Goal: Task Accomplishment & Management: Manage account settings

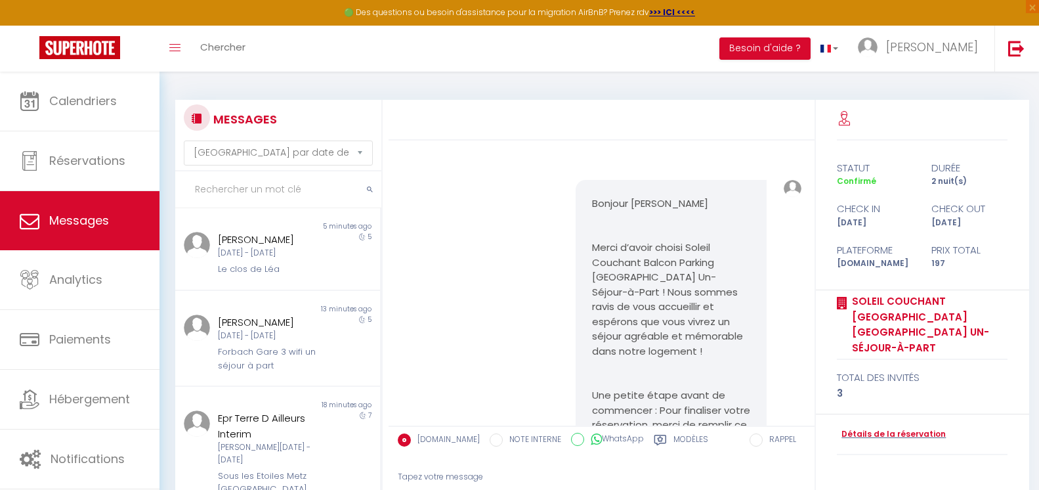
select select "message"
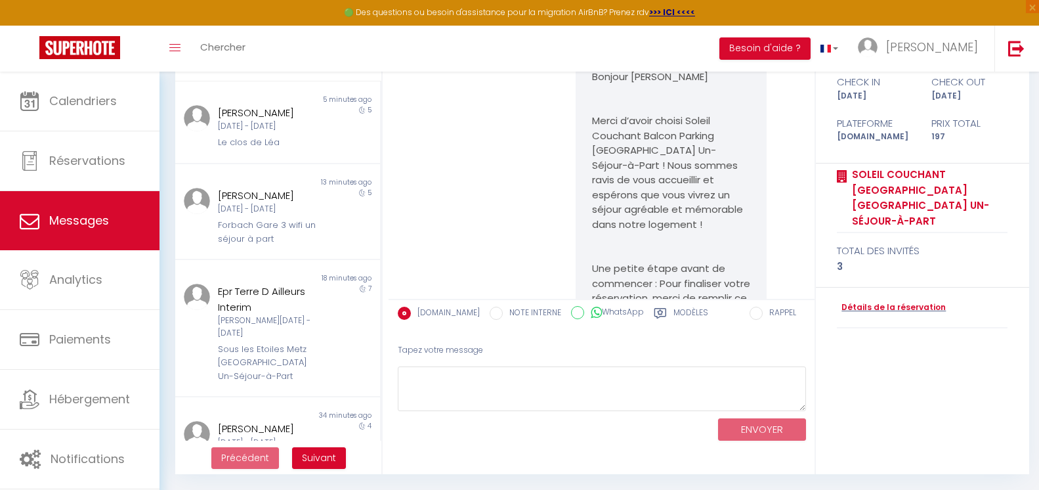
scroll to position [263, 0]
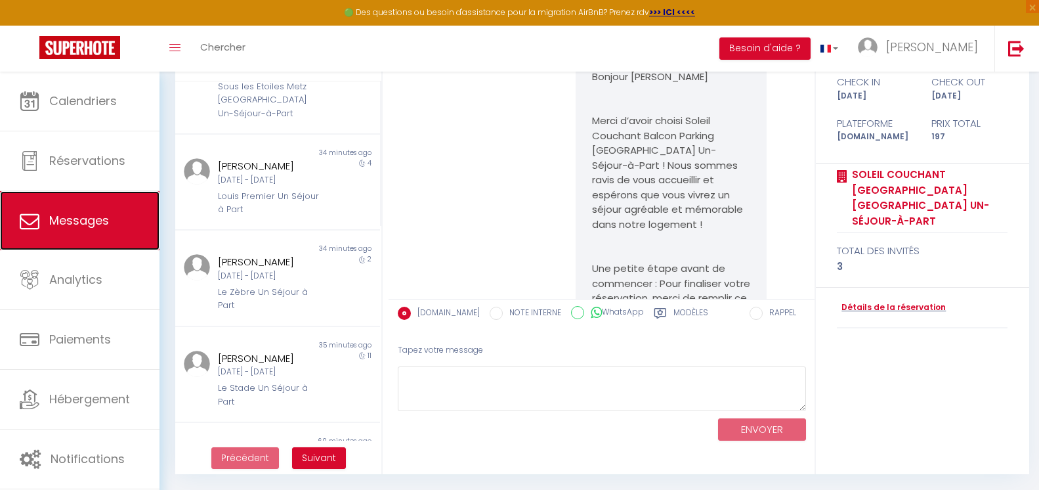
click at [75, 225] on span "Messages" at bounding box center [79, 220] width 60 height 16
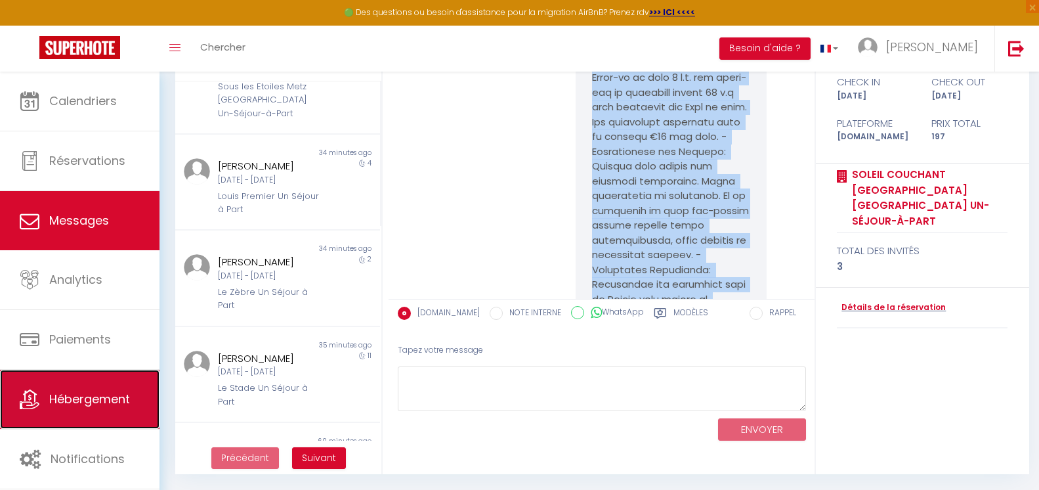
click at [91, 403] on span "Hébergement" at bounding box center [89, 399] width 81 height 16
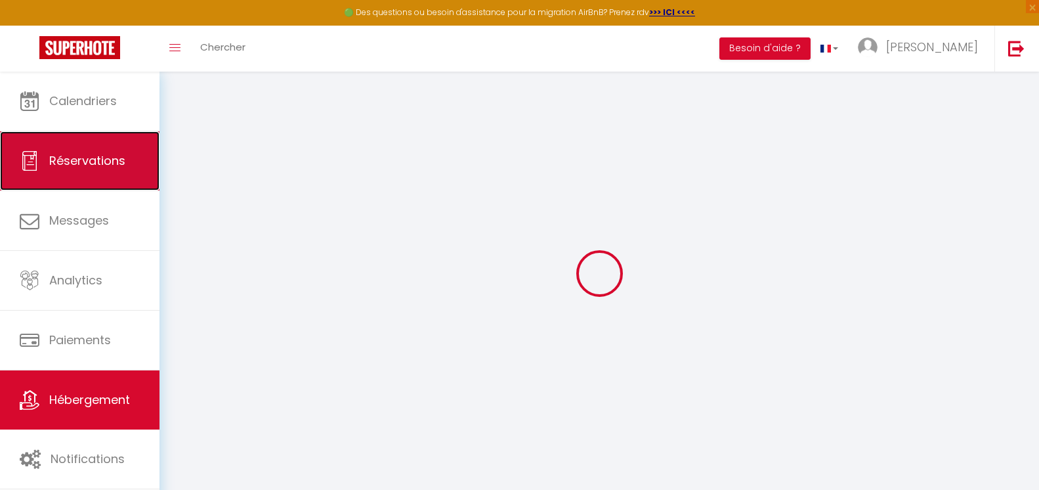
click at [83, 155] on span "Réservations" at bounding box center [87, 160] width 76 height 16
select select "not_cancelled"
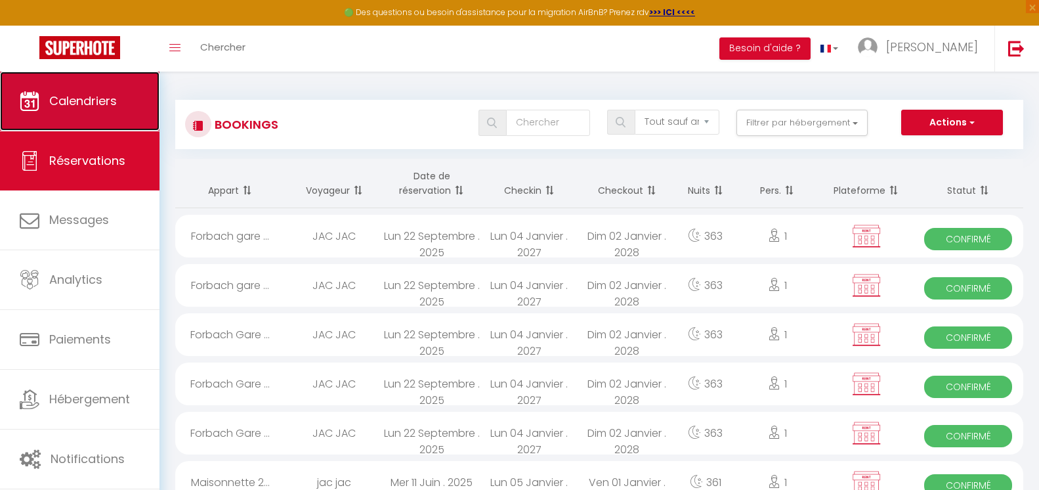
click at [97, 96] on span "Calendriers" at bounding box center [83, 101] width 68 height 16
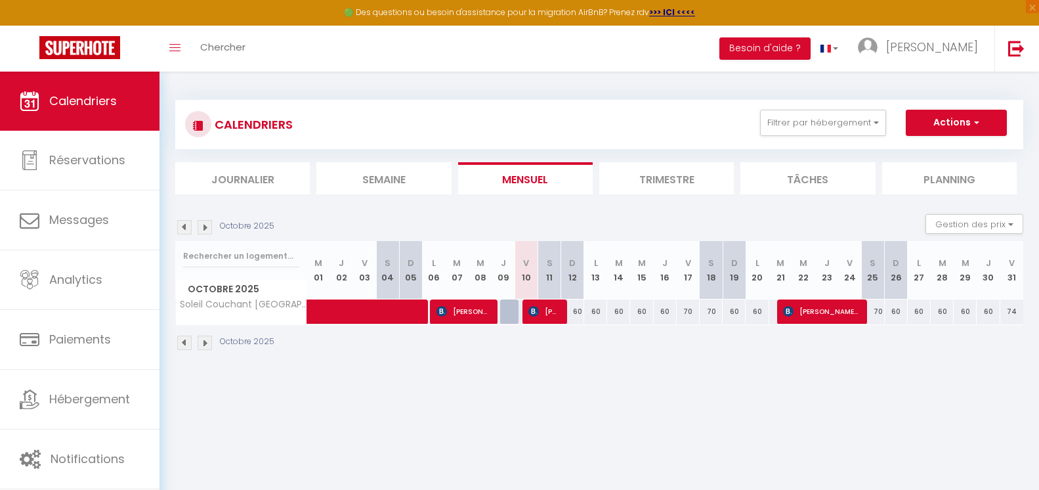
click at [280, 177] on li "Journalier" at bounding box center [242, 178] width 135 height 32
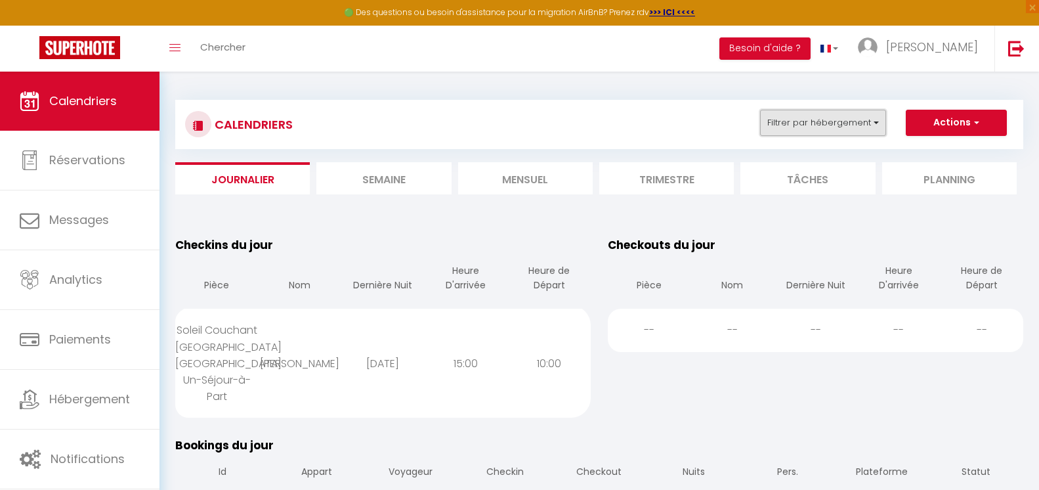
click at [841, 130] on button "Filtrer par hébergement" at bounding box center [823, 123] width 126 height 26
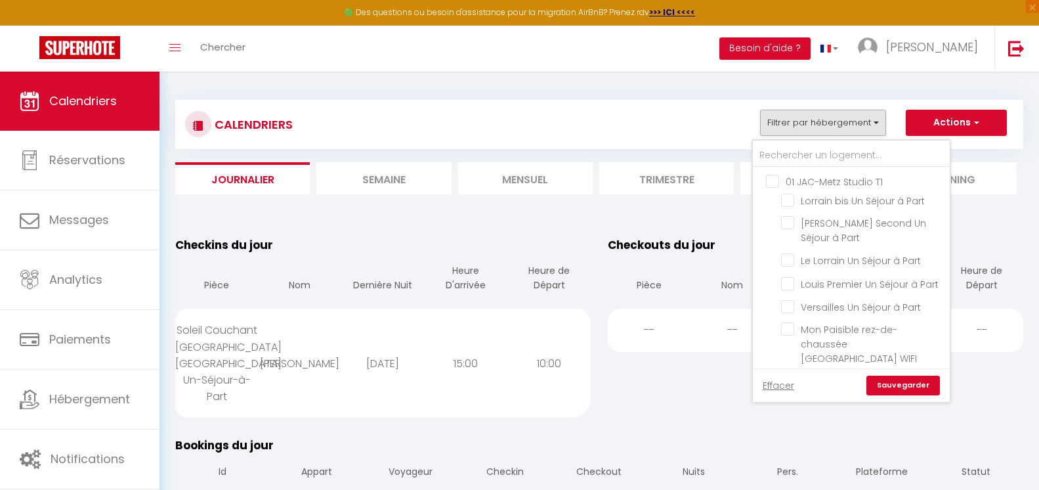
click at [819, 174] on input "01 JAC-Metz Studio T1" at bounding box center [864, 180] width 197 height 13
checkbox input "true"
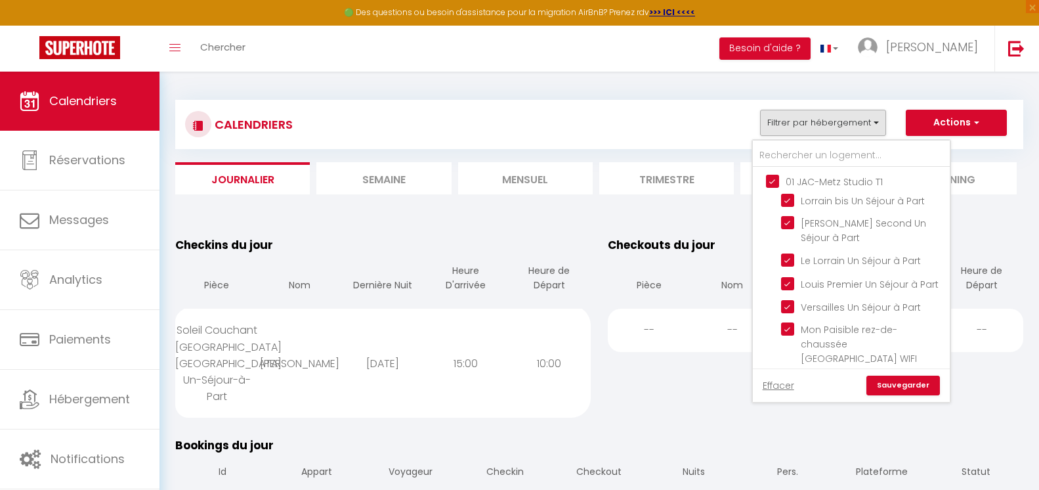
checkbox input "true"
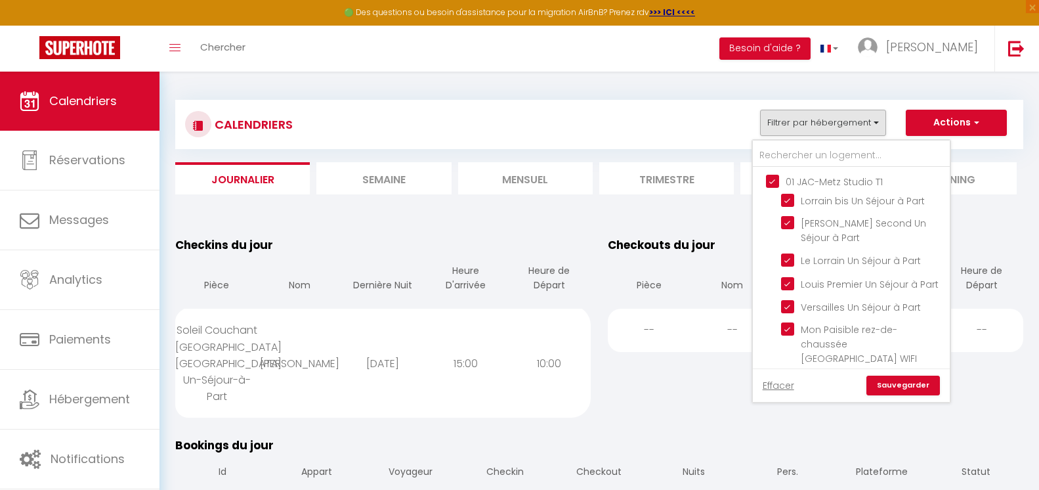
checkbox input "true"
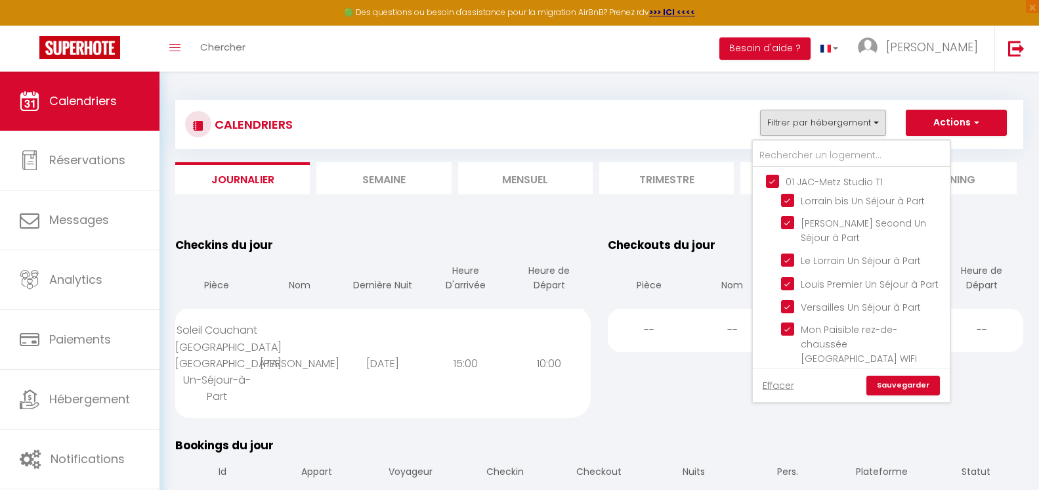
checkbox input "false"
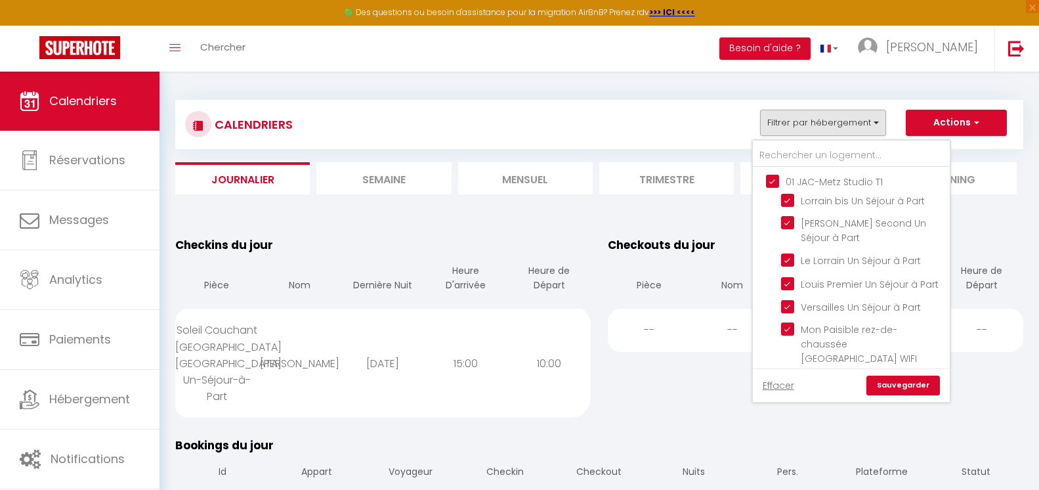
checkbox input "false"
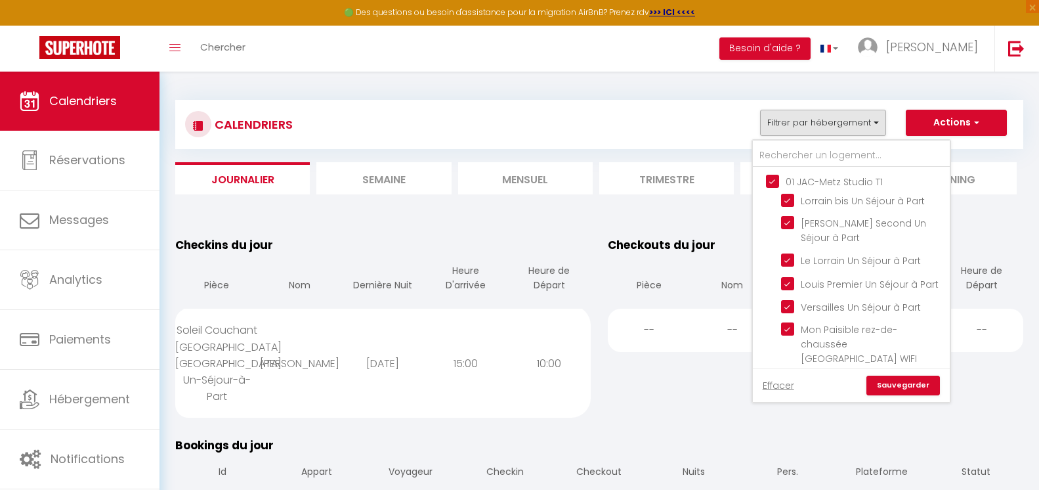
checkbox input "false"
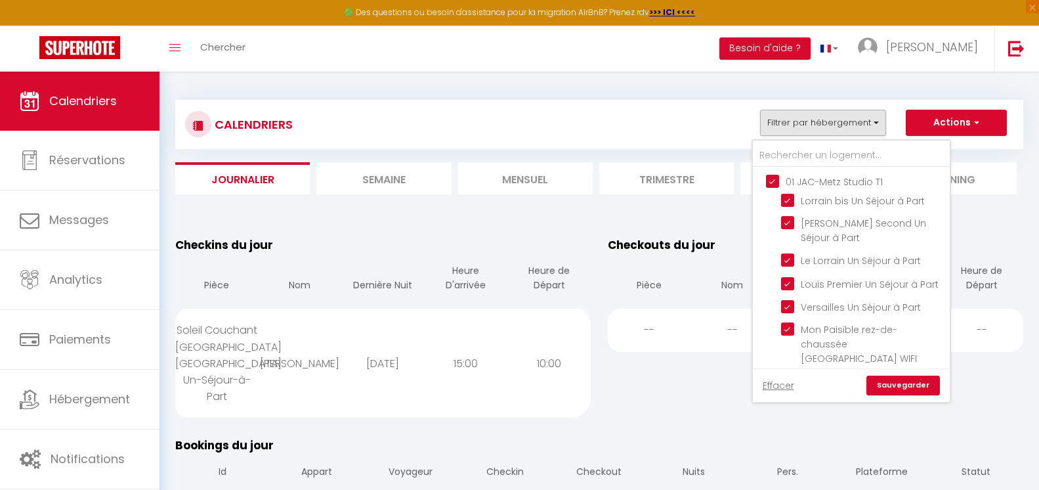
checkbox input "false"
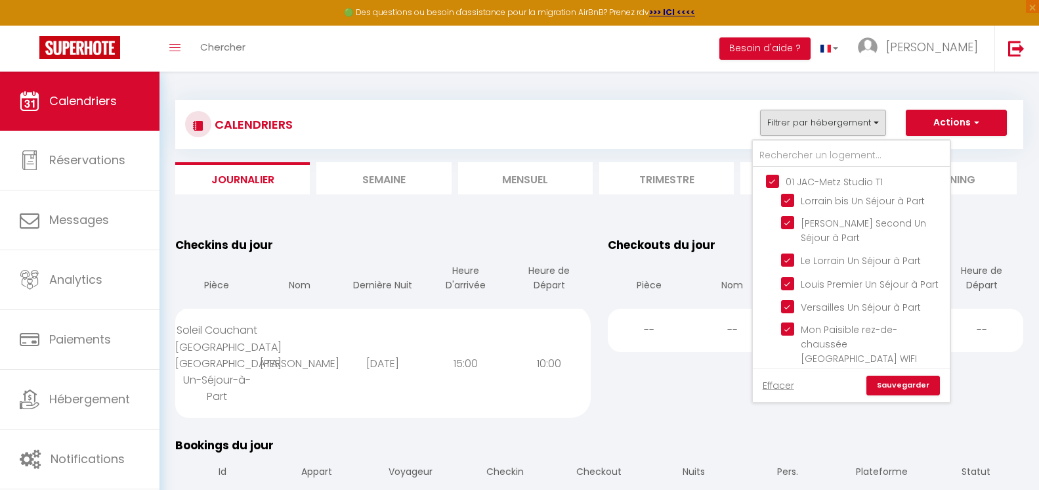
checkbox input "false"
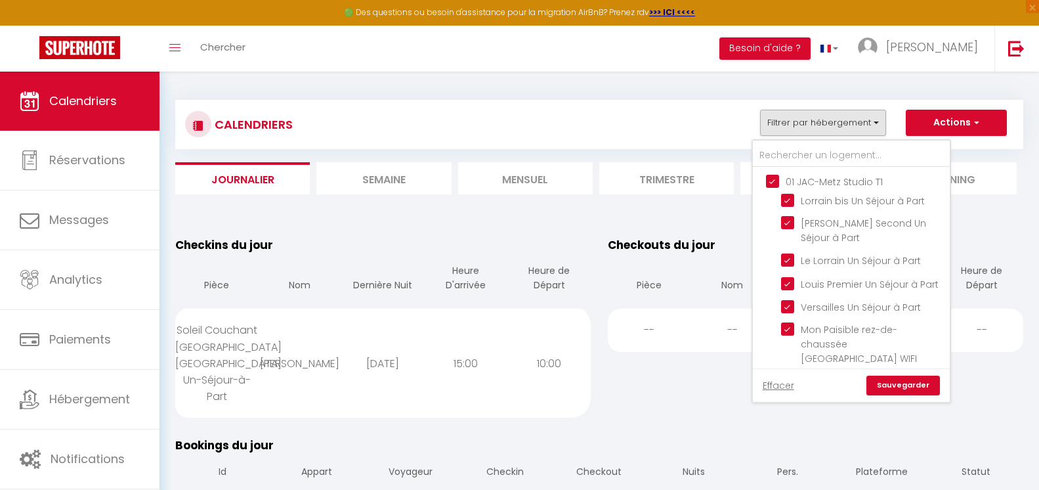
checkbox input "false"
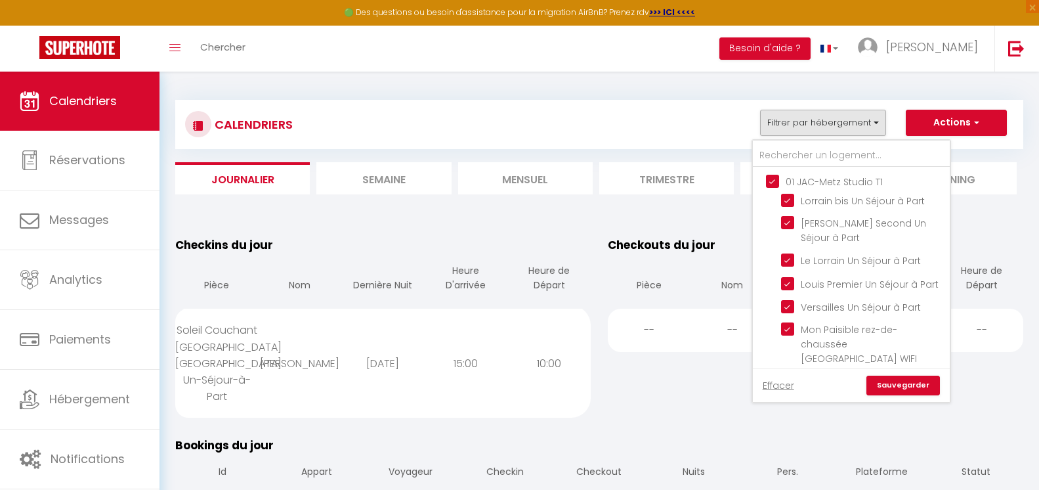
checkbox input "false"
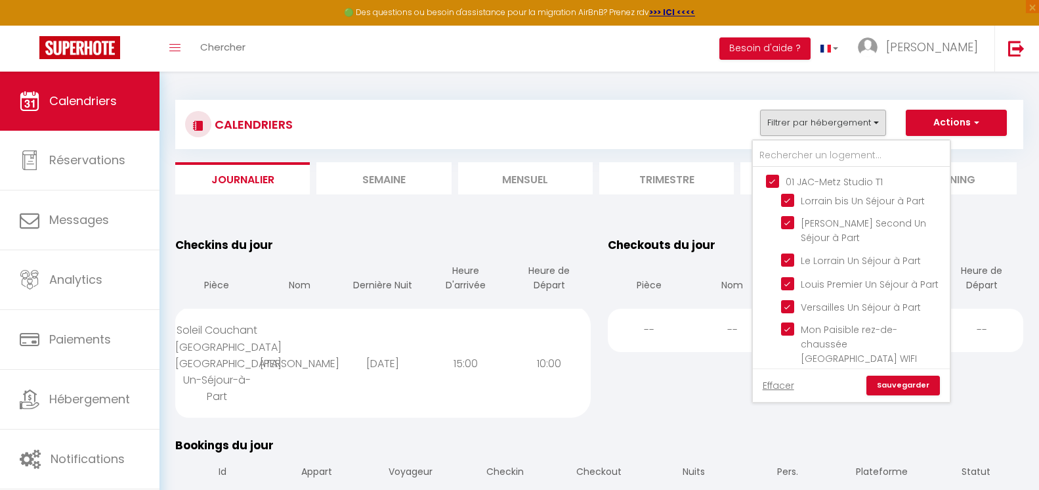
checkbox input "false"
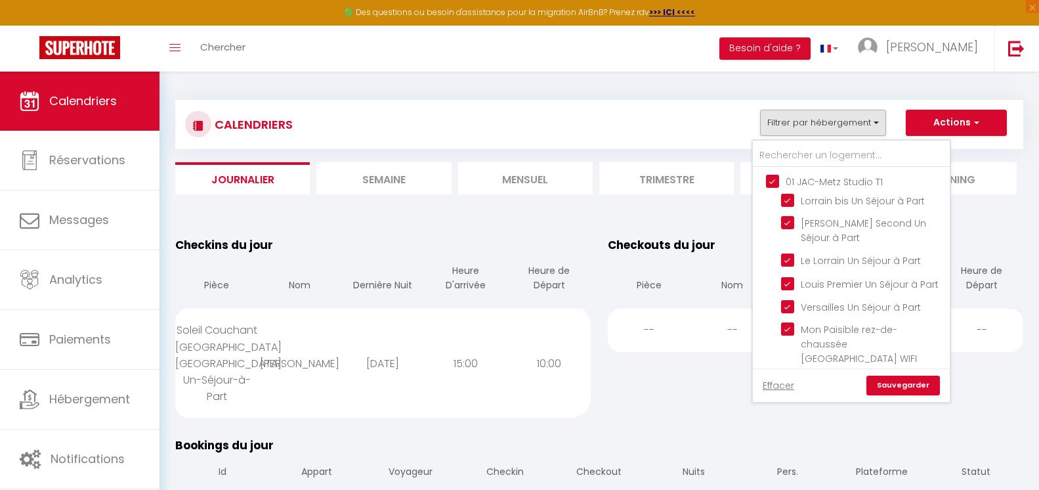
checkbox input "false"
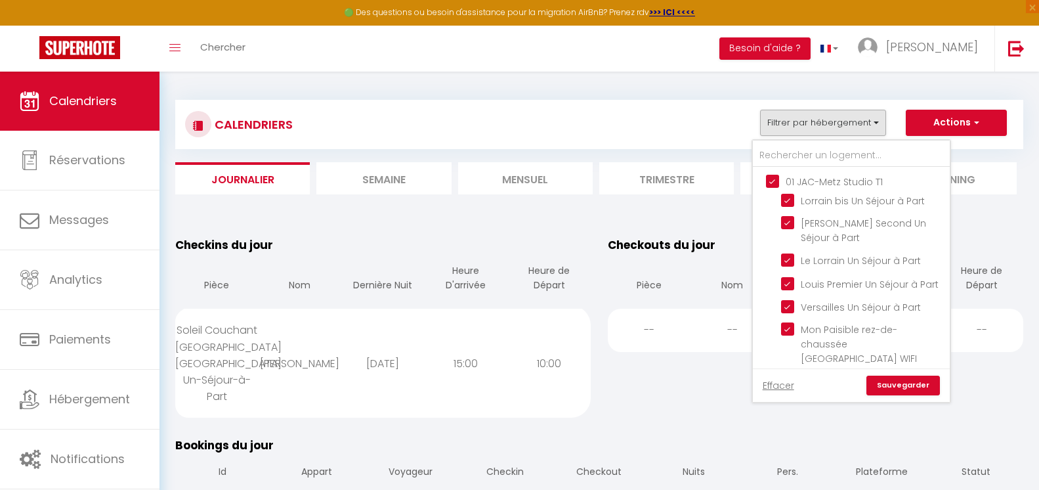
checkbox input "false"
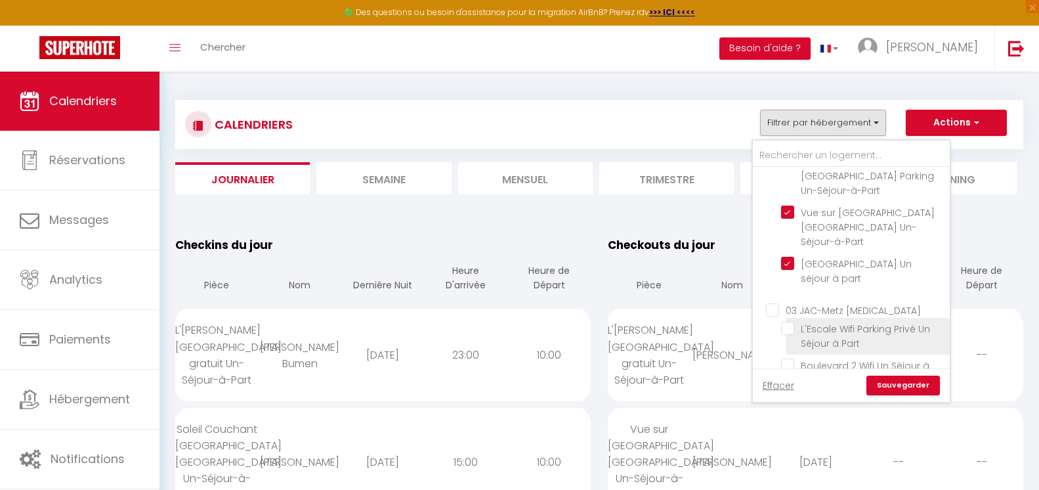
scroll to position [394, 0]
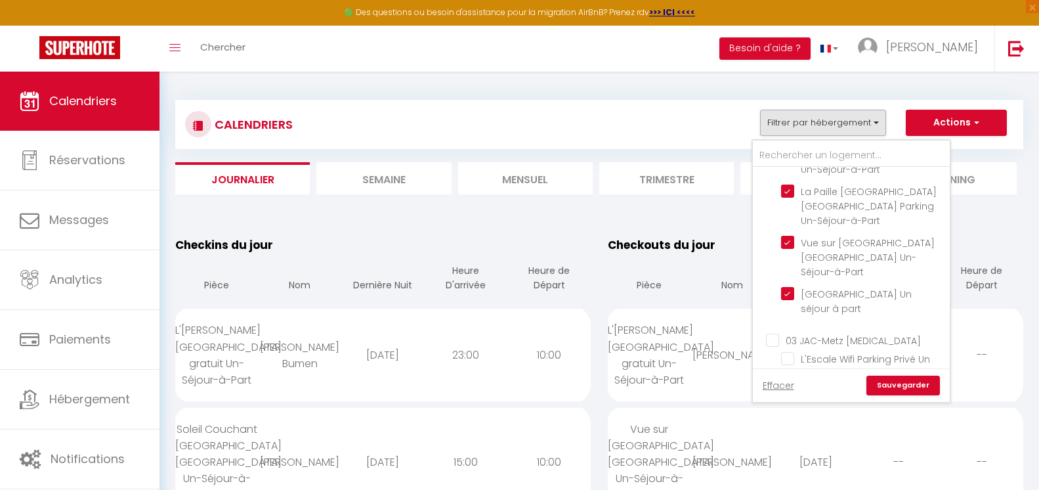
click at [773, 333] on input "03 JAC-Metz [MEDICAL_DATA]" at bounding box center [864, 339] width 197 height 13
checkbox input "true"
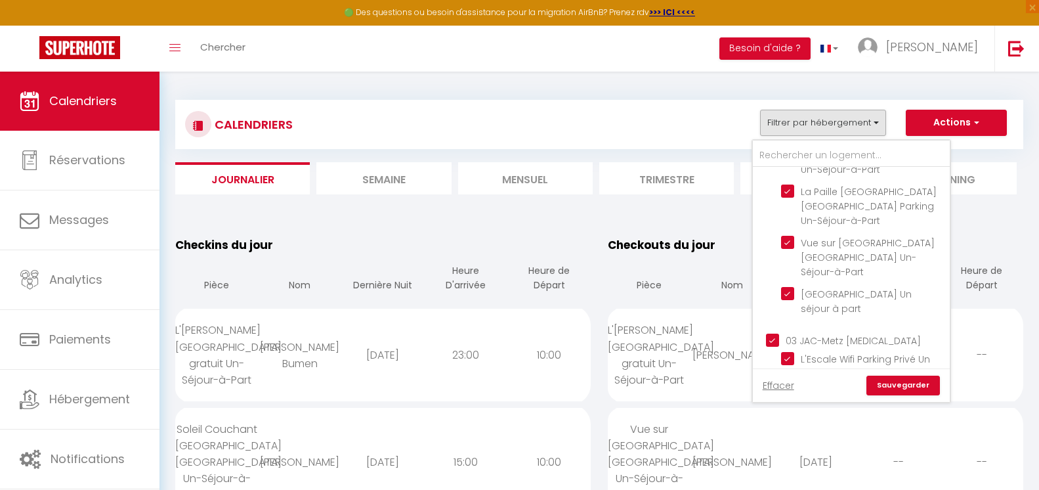
checkbox input "true"
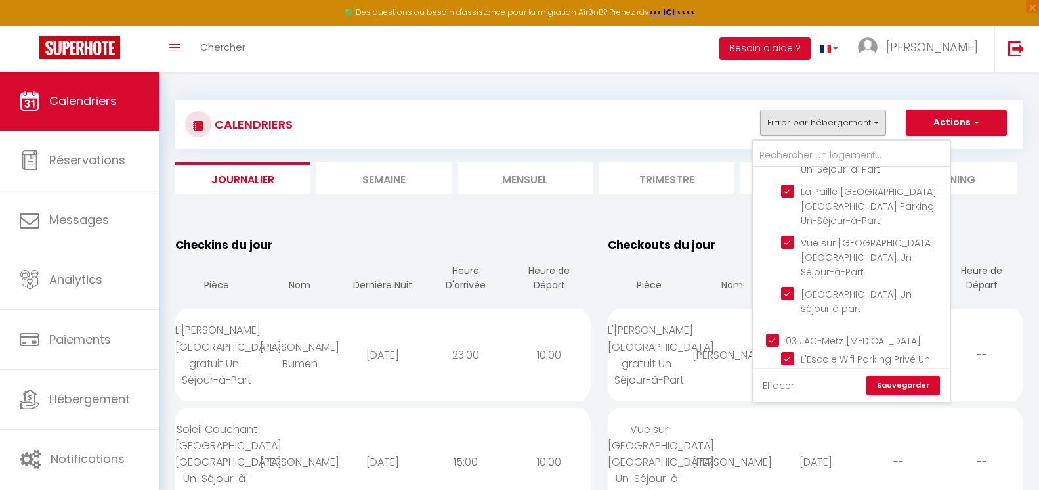
checkbox input "false"
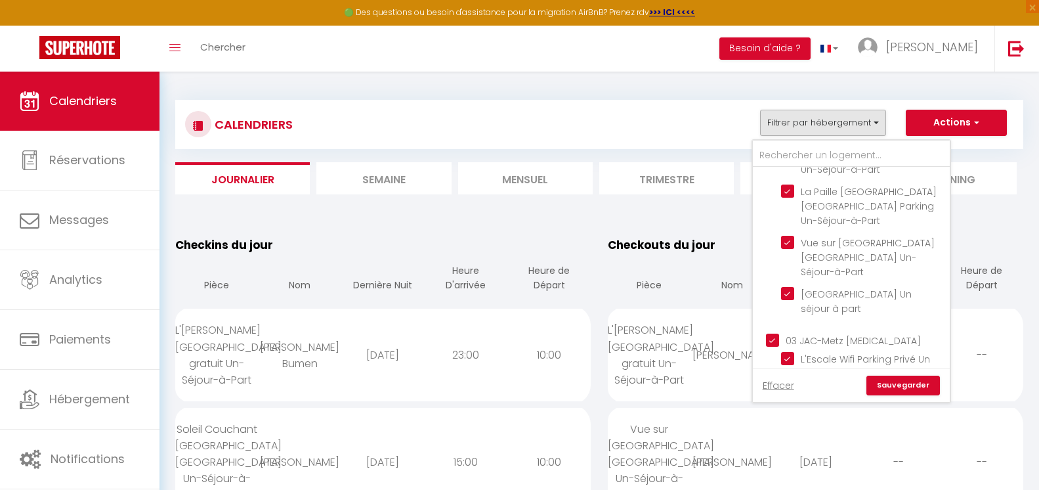
checkbox input "false"
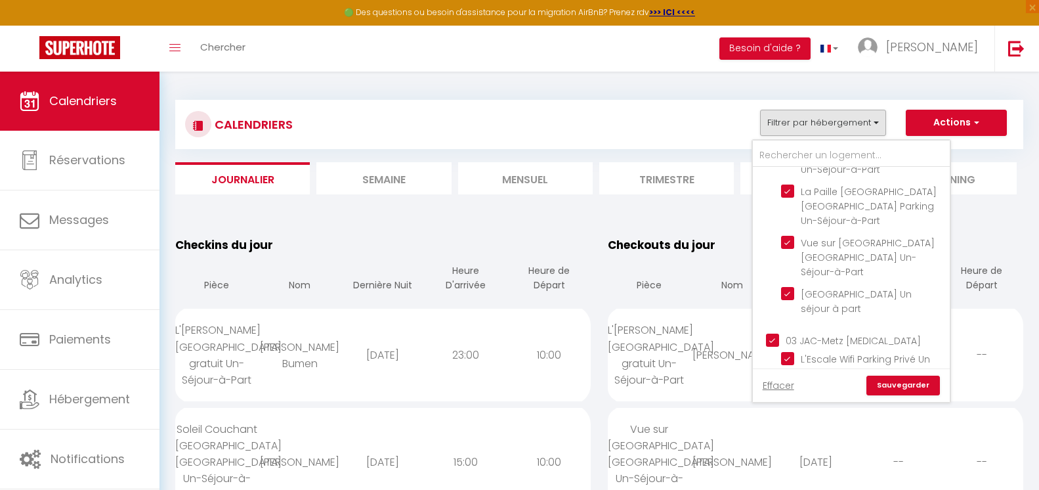
checkbox input "false"
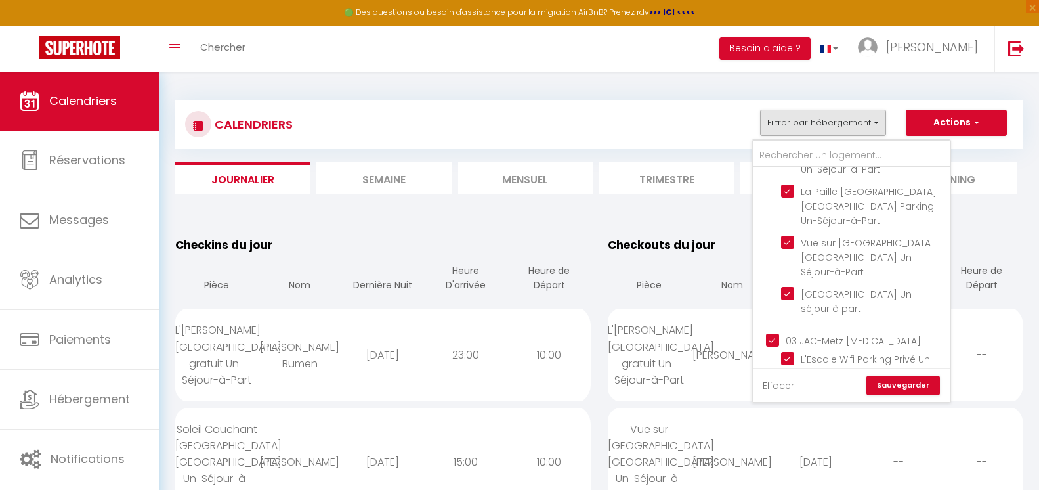
checkbox input "false"
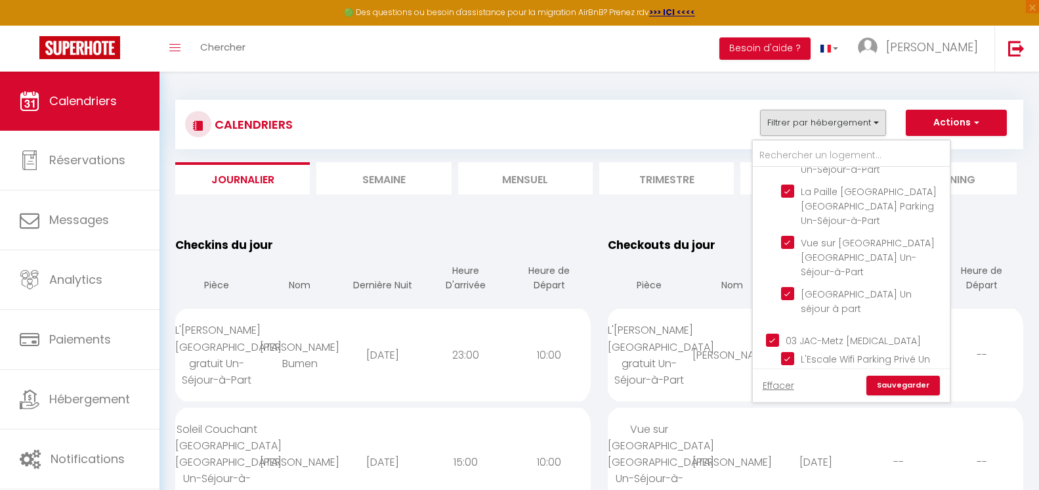
checkbox input "false"
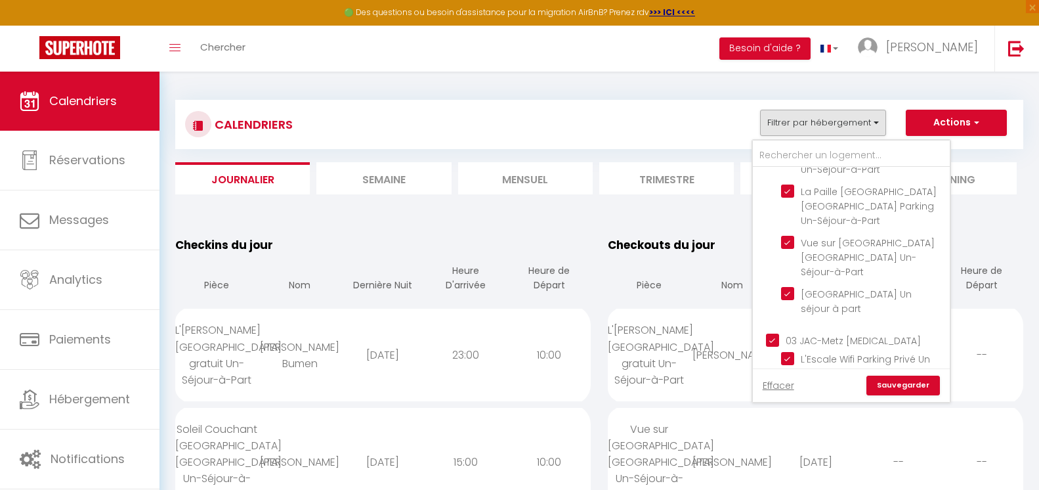
checkbox input "false"
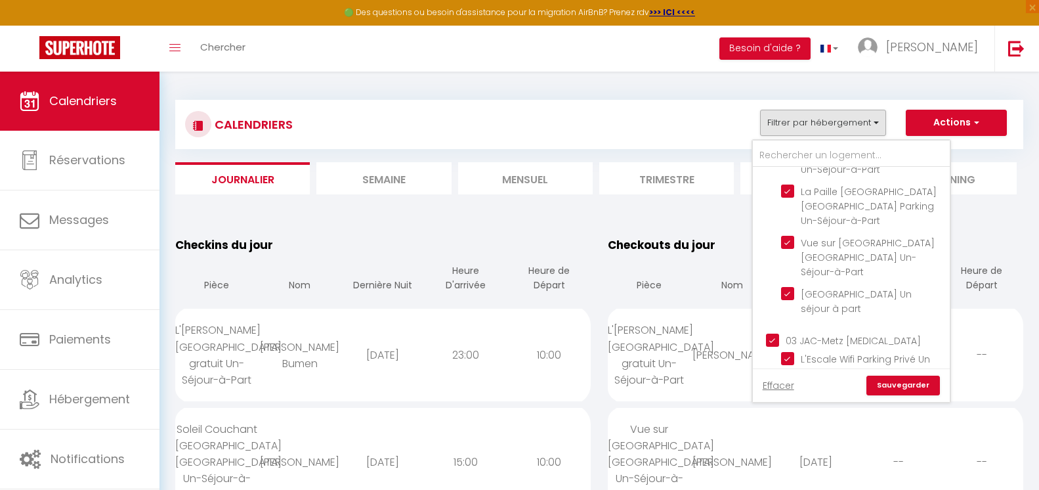
checkbox input "false"
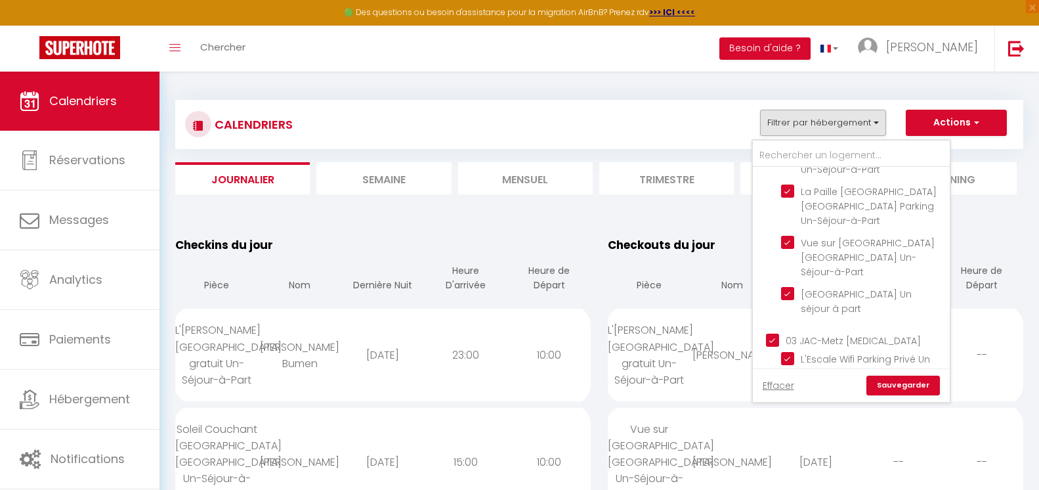
checkbox input "false"
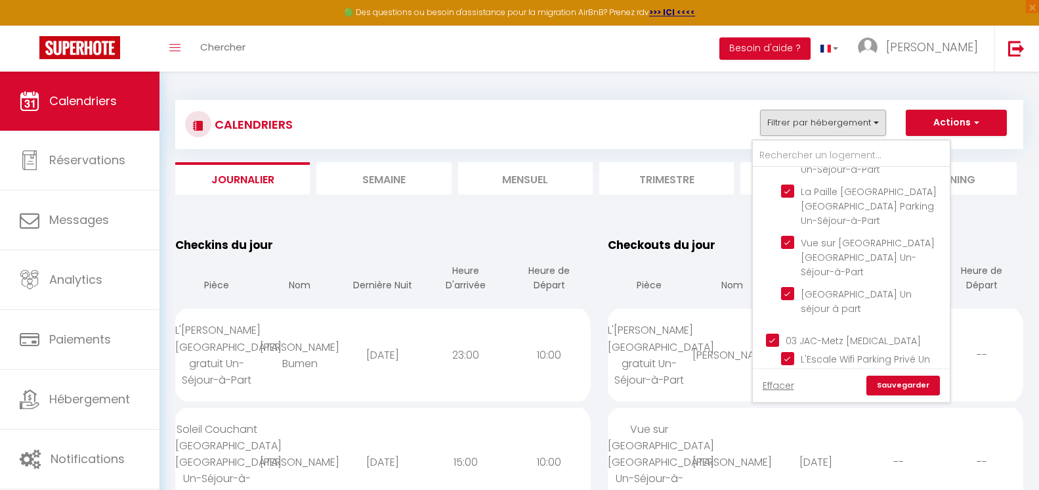
checkbox input "false"
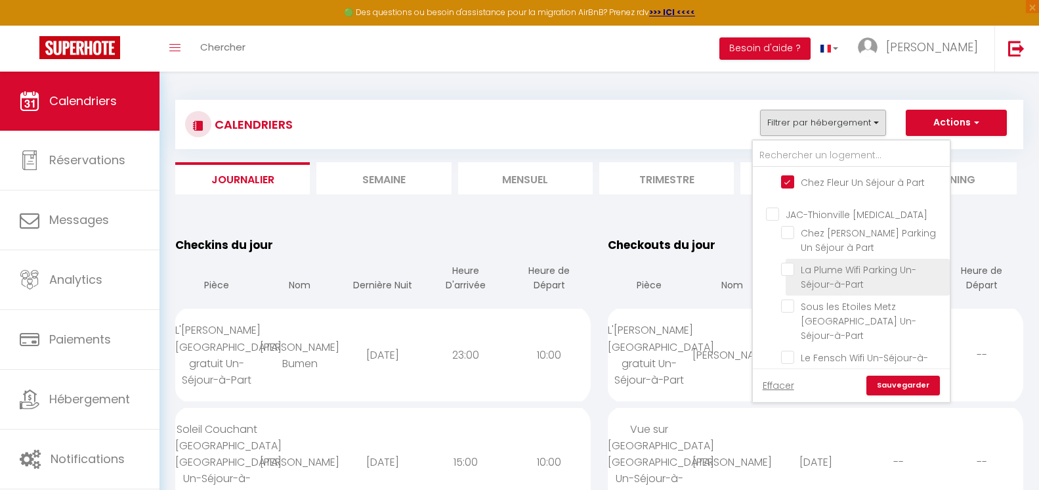
scroll to position [788, 0]
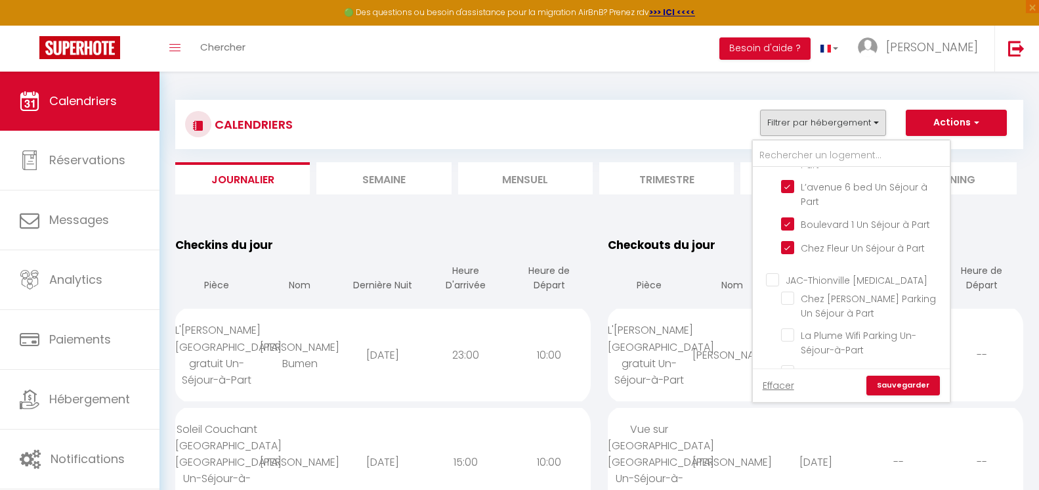
click at [779, 273] on label "JAC-Thionville [MEDICAL_DATA]" at bounding box center [853, 280] width 148 height 14
click at [771, 272] on input "JAC-Thionville [MEDICAL_DATA]" at bounding box center [864, 278] width 197 height 13
checkbox input "true"
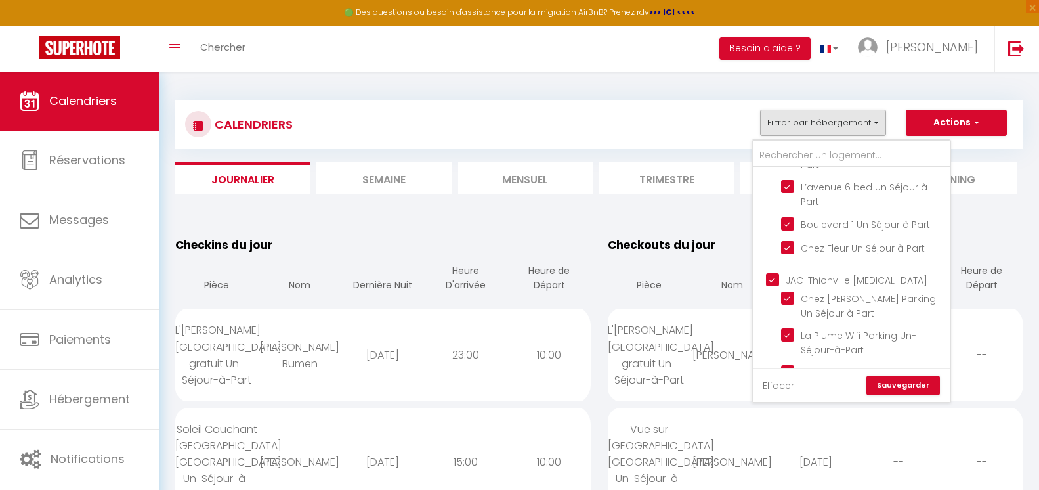
checkbox input "true"
checkbox input "false"
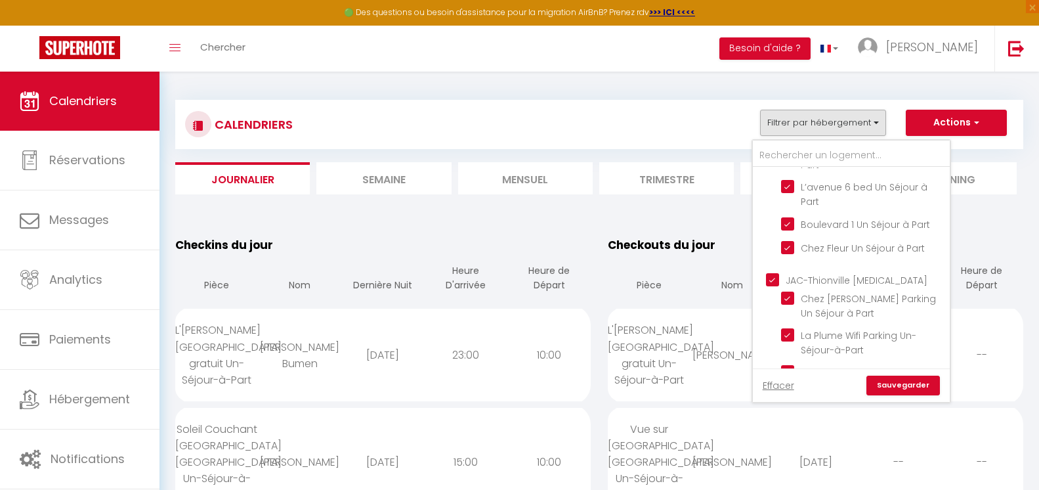
checkbox input "false"
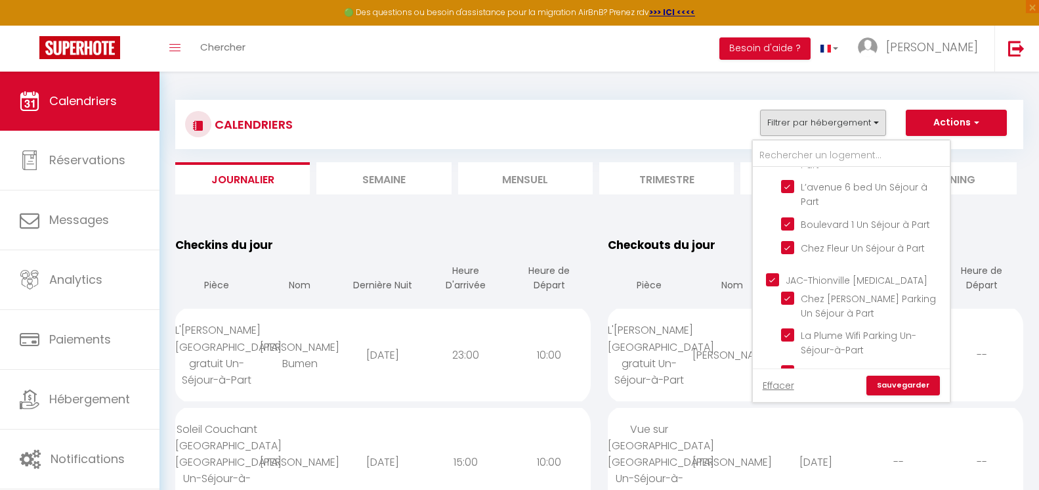
checkbox input "false"
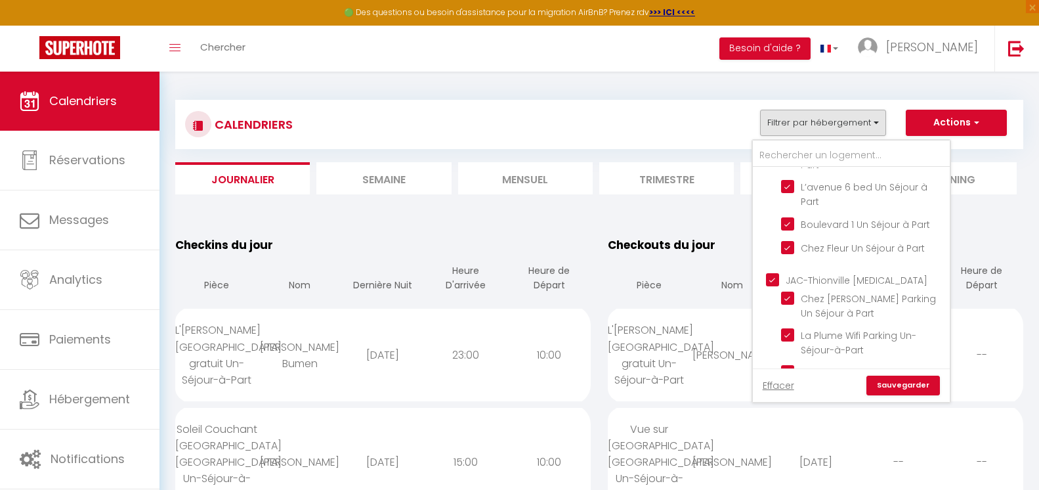
checkbox input "false"
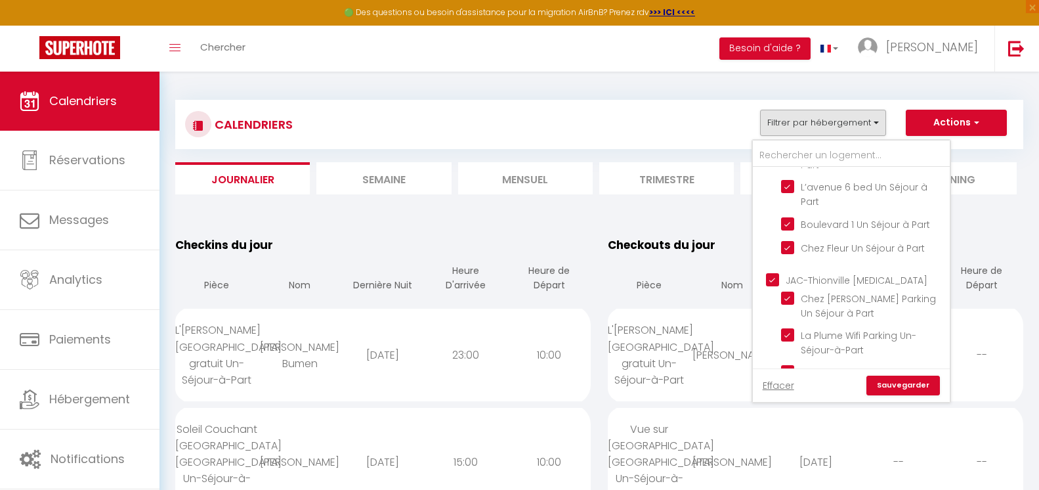
checkbox input "false"
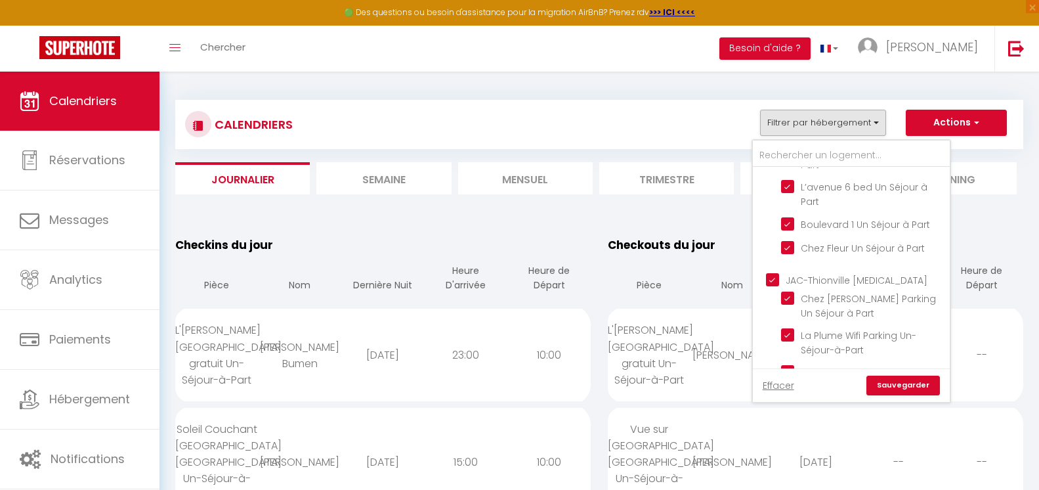
checkbox input "false"
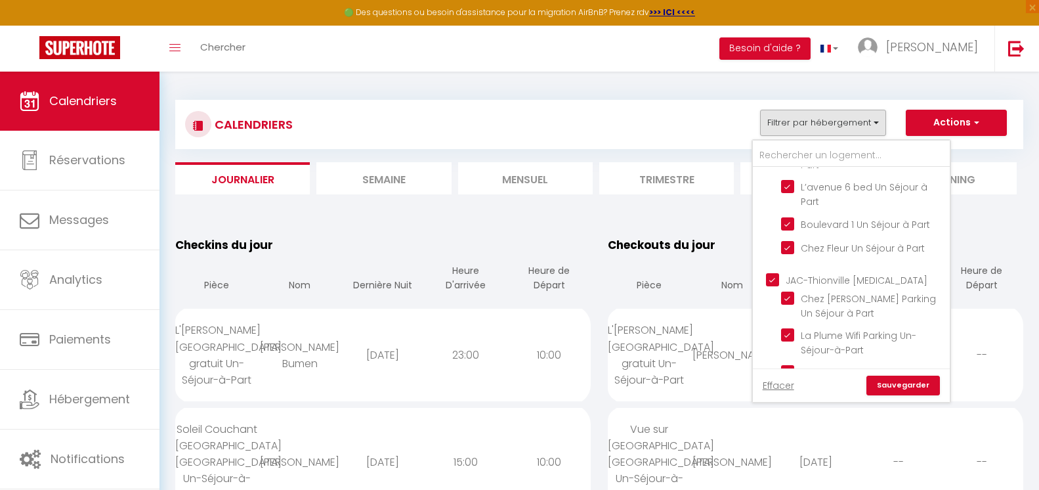
checkbox input "false"
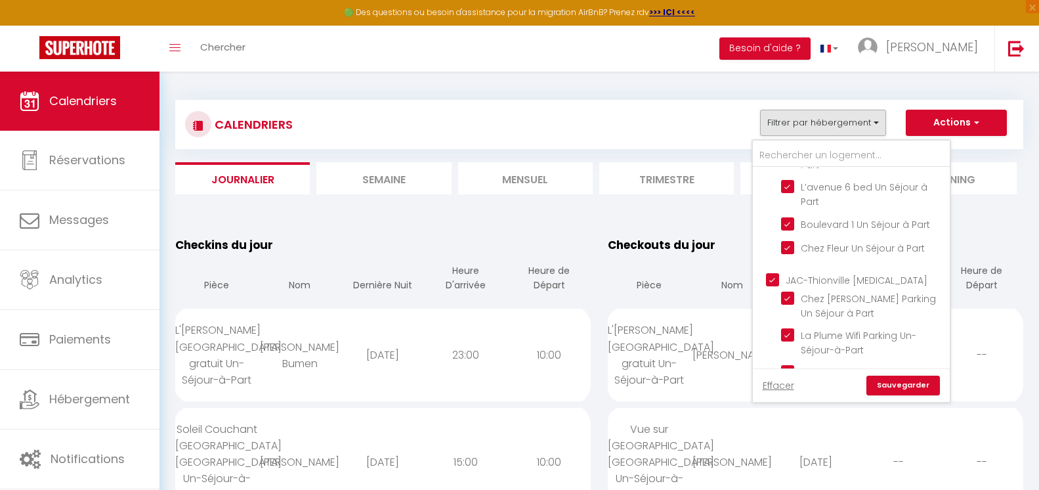
checkbox input "false"
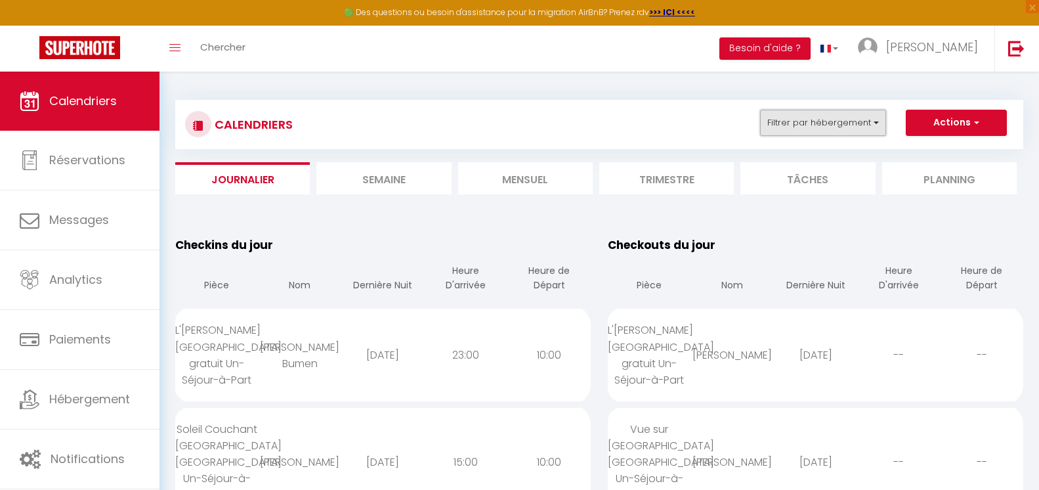
click at [808, 123] on button "Filtrer par hébergement" at bounding box center [823, 123] width 126 height 26
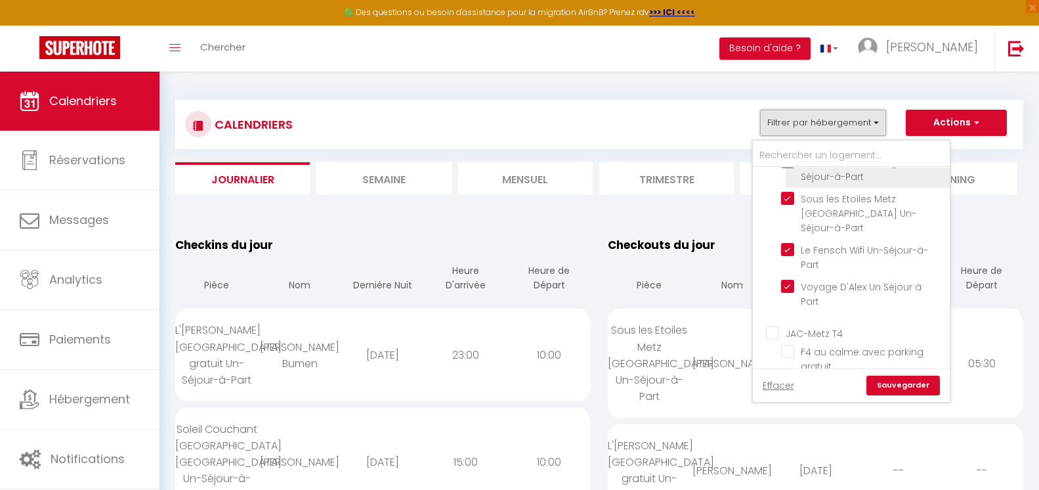
scroll to position [1027, 0]
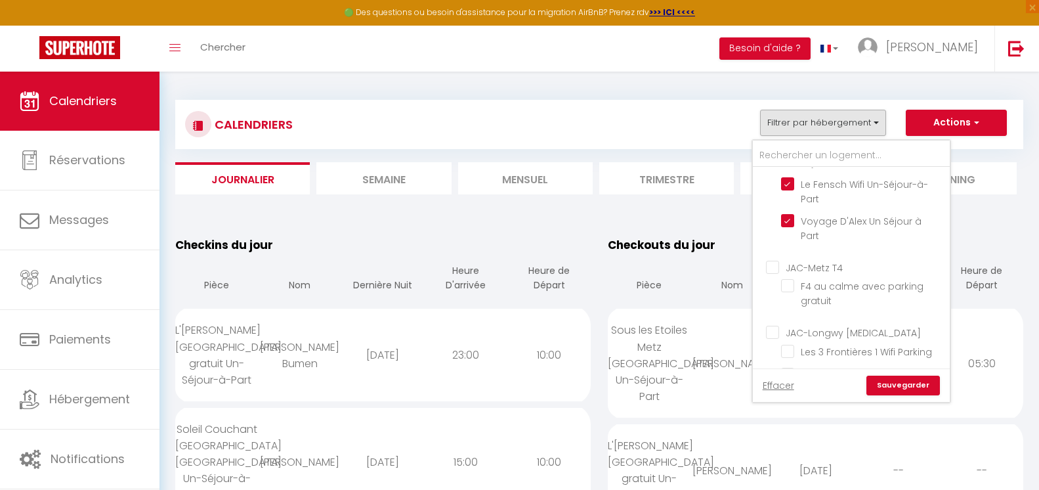
click at [775, 260] on input "JAC-Metz T4" at bounding box center [864, 266] width 197 height 13
checkbox input "true"
checkbox input "false"
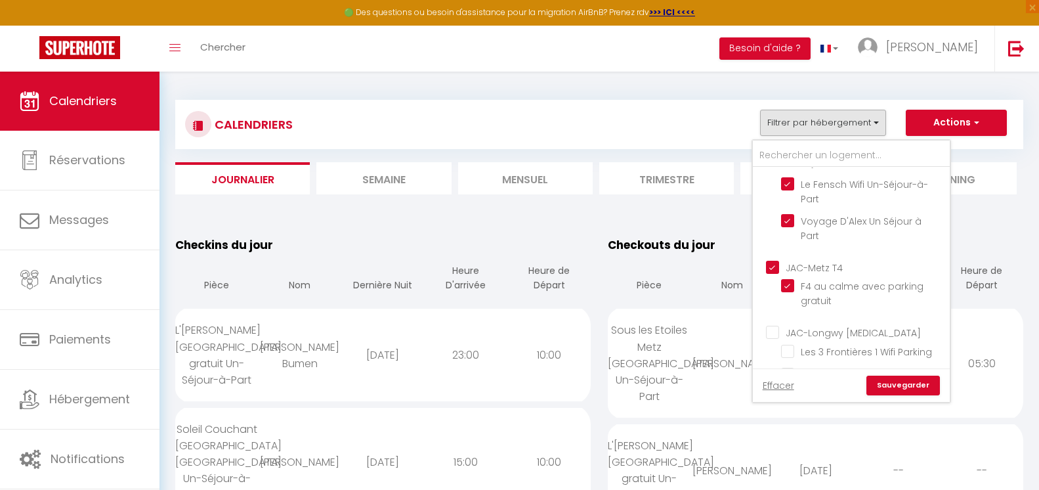
checkbox input "false"
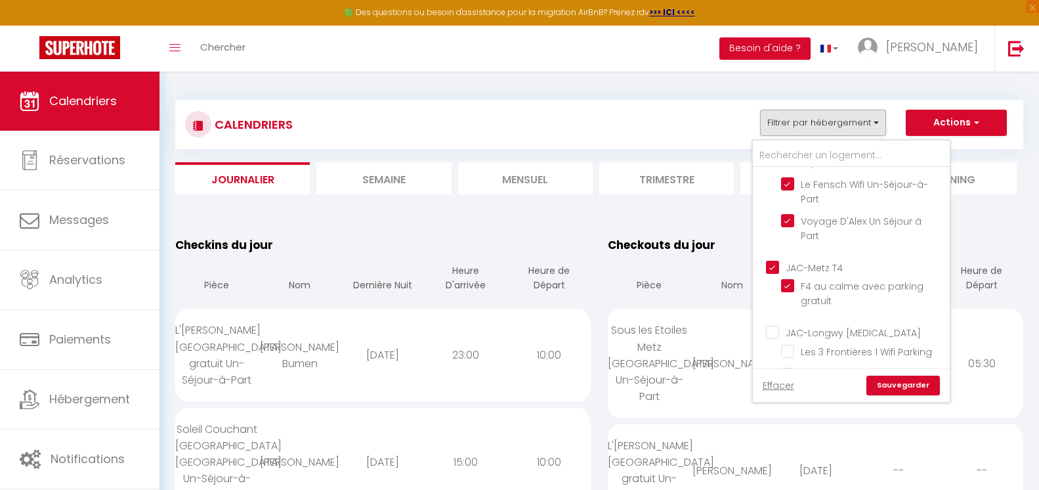
checkbox input "false"
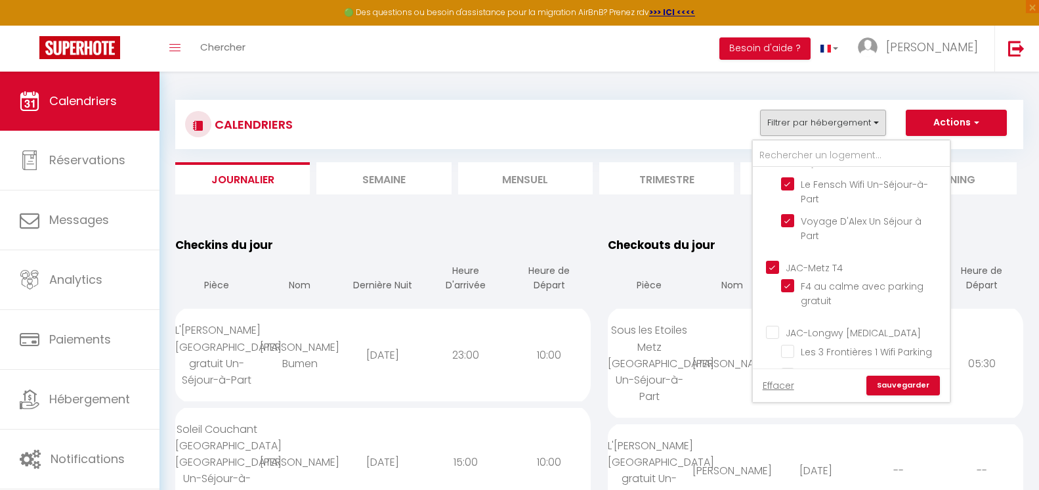
checkbox input "false"
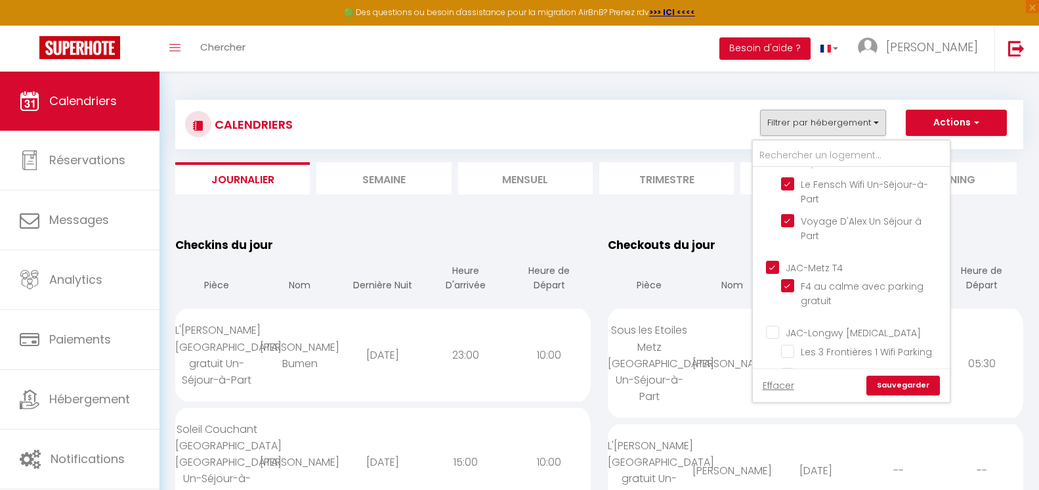
checkbox input "false"
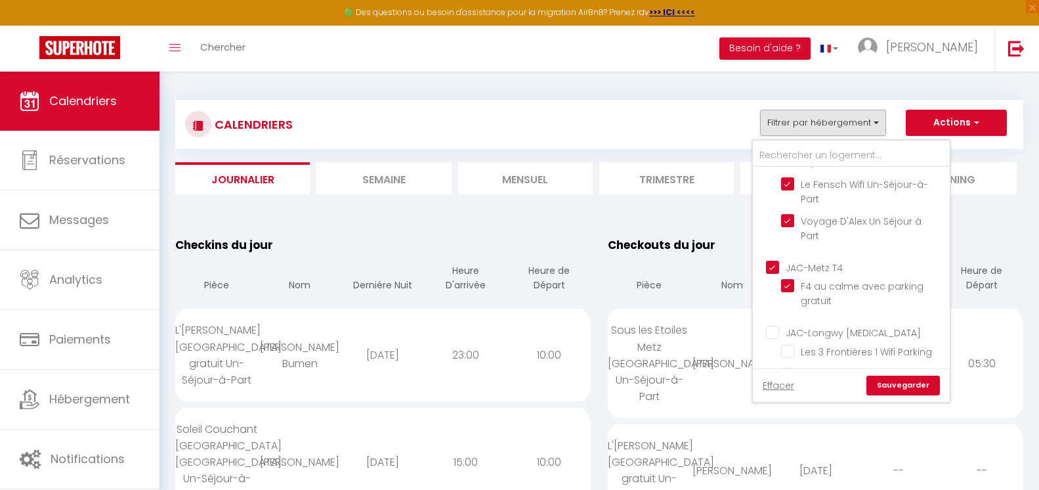
checkbox input "false"
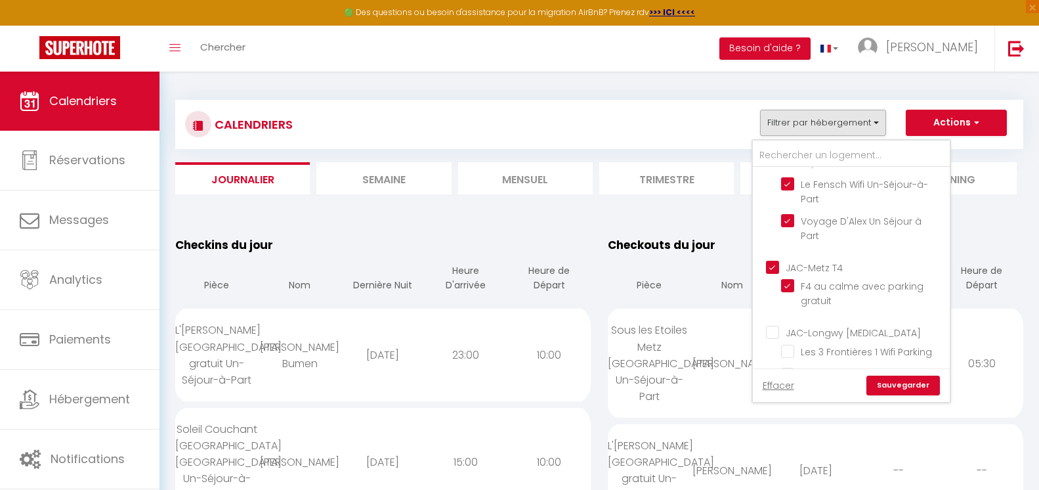
checkbox input "false"
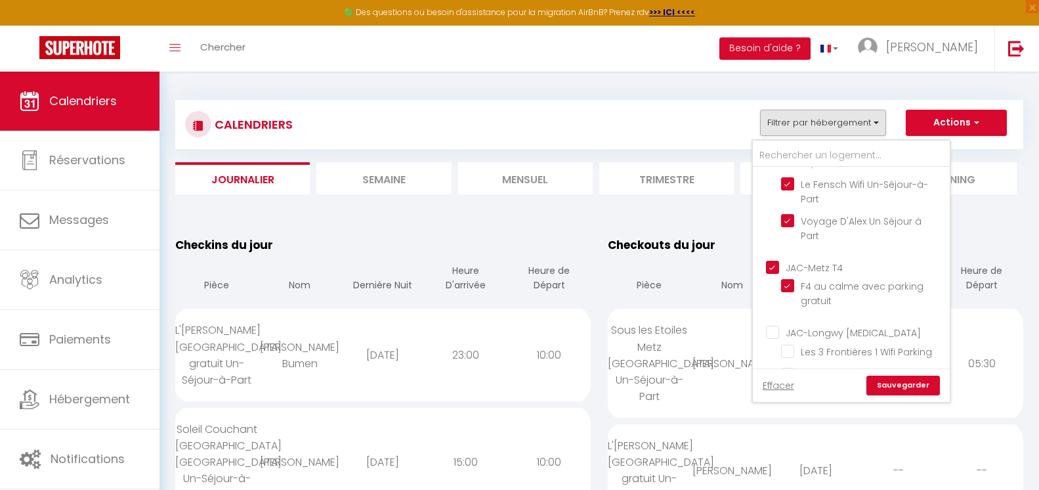
checkbox input "false"
click at [774, 325] on input "JAC-Longwy [MEDICAL_DATA]" at bounding box center [864, 331] width 197 height 13
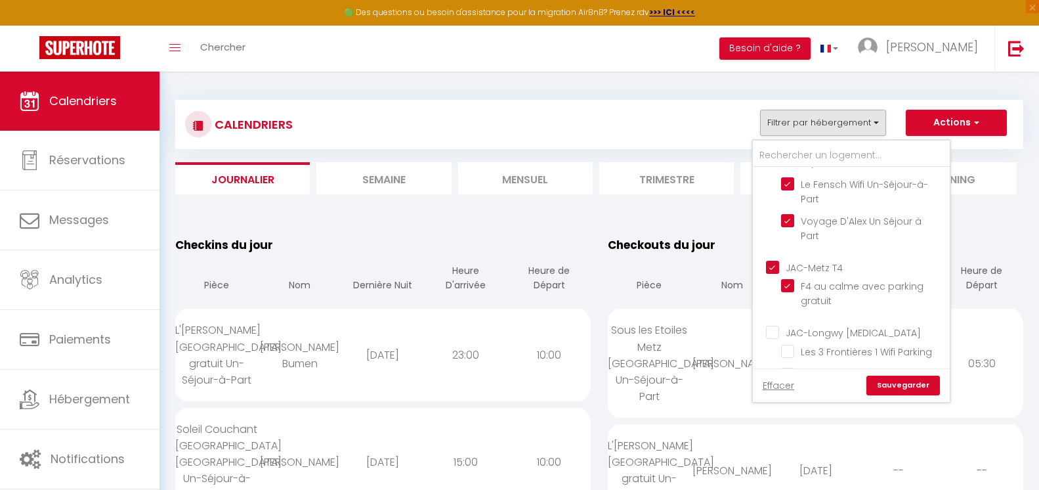
checkbox input "true"
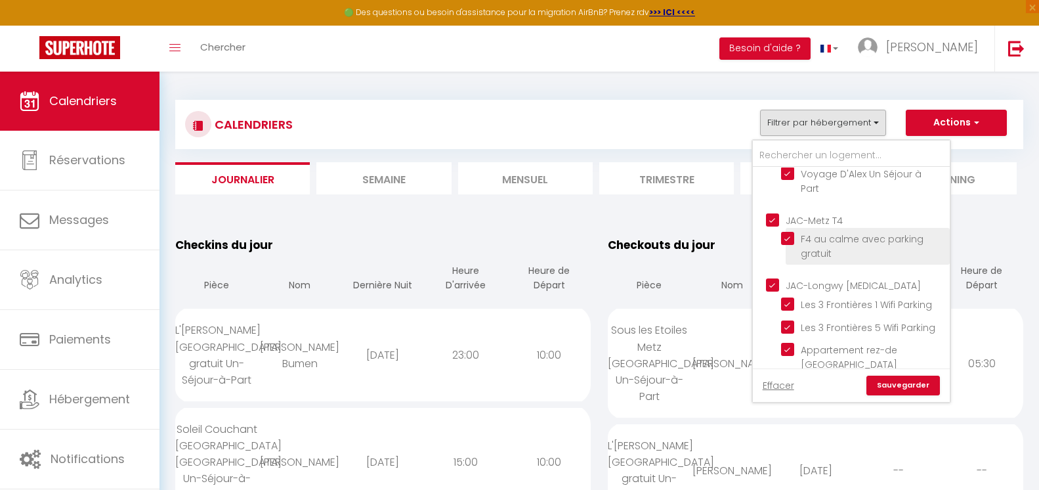
scroll to position [1158, 0]
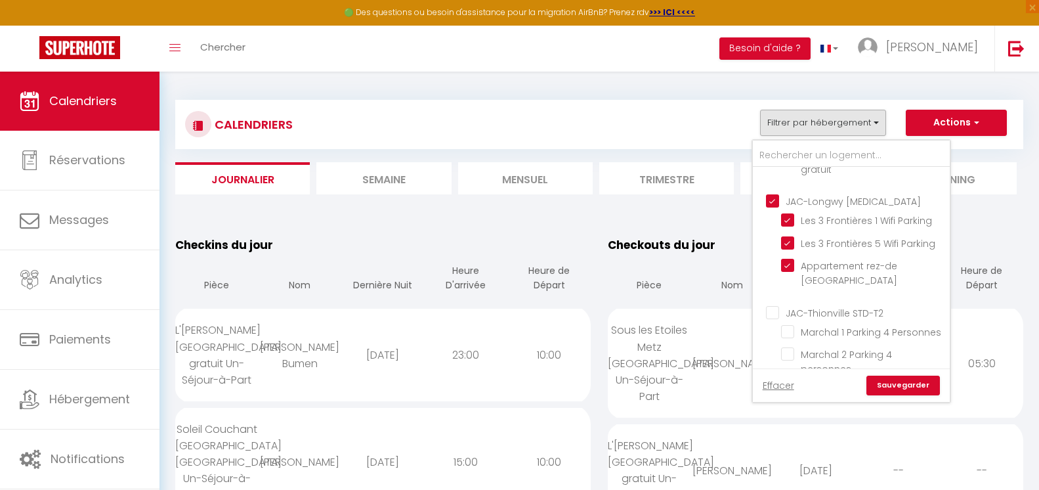
click at [775, 305] on input "JAC-Thionville STD-T2" at bounding box center [864, 311] width 197 height 13
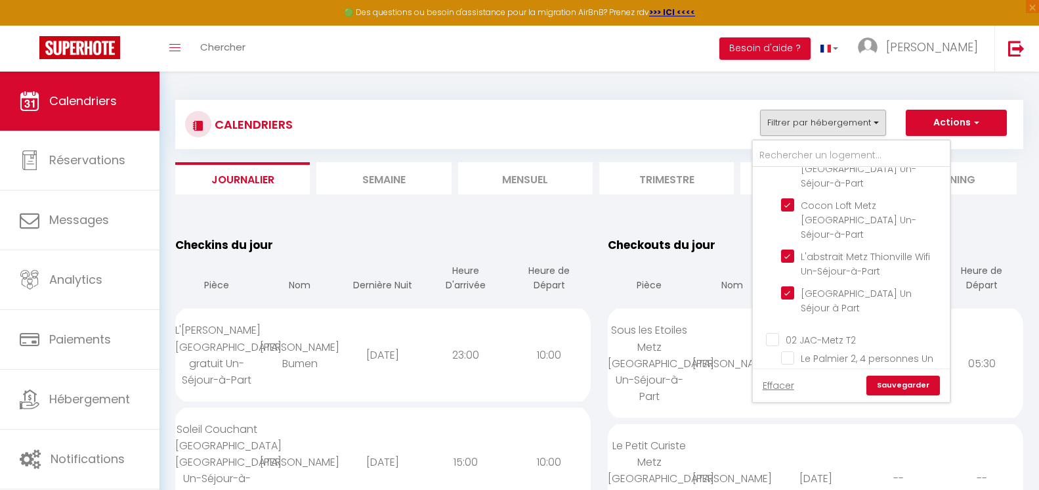
scroll to position [1618, 0]
click at [773, 332] on input "02 JAC-Metz T2" at bounding box center [864, 338] width 197 height 13
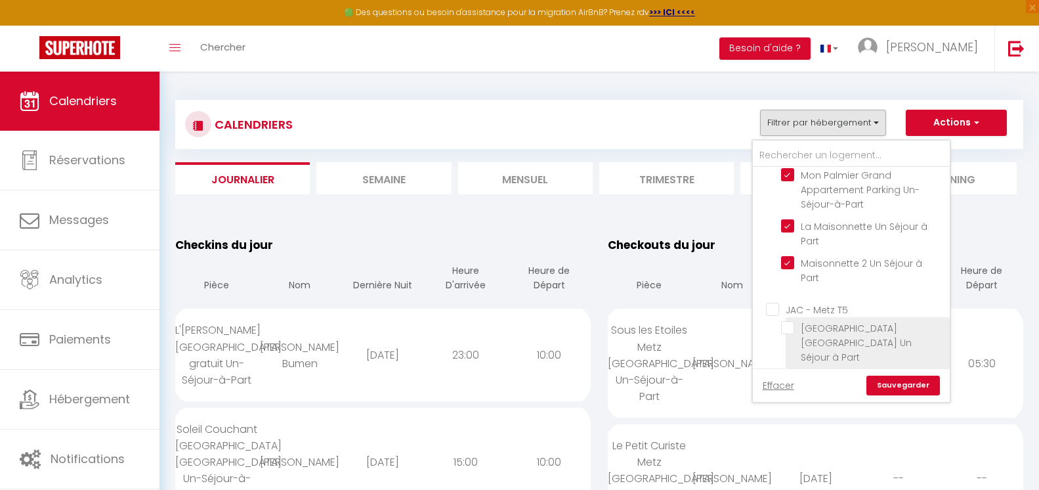
scroll to position [2077, 0]
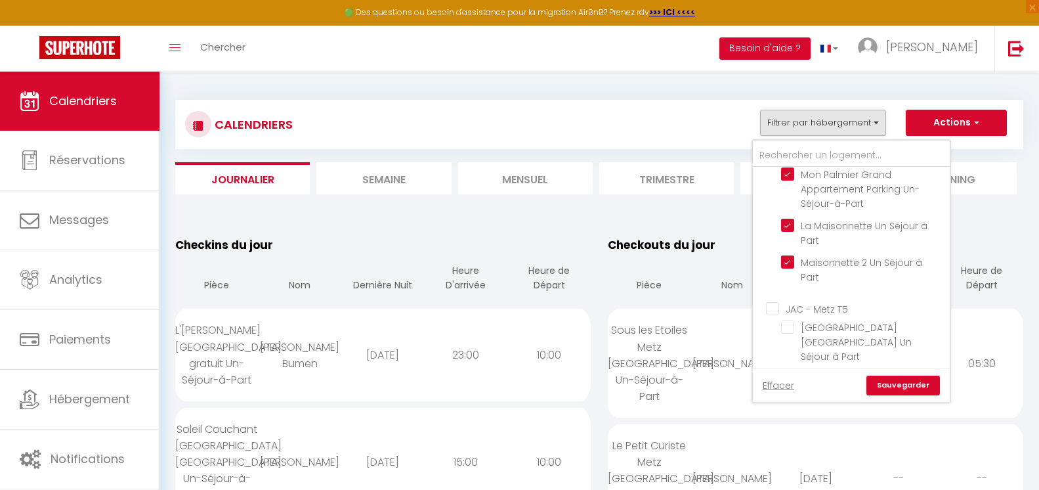
click at [775, 301] on input "JAC - Metz T5" at bounding box center [864, 307] width 197 height 13
click at [771, 381] on input "Forbach Studio" at bounding box center [864, 387] width 197 height 13
click at [771, 446] on input "Forbach T2" at bounding box center [864, 452] width 197 height 13
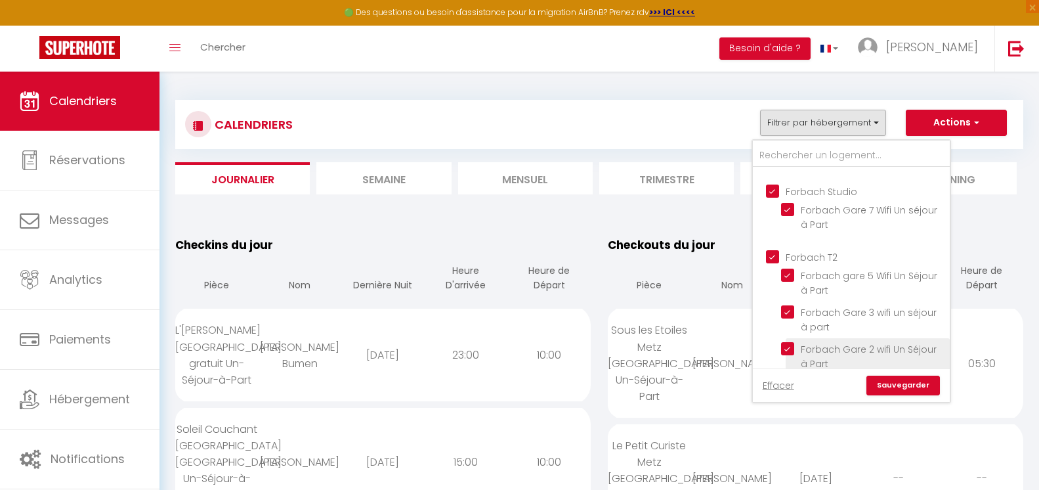
scroll to position [2340, 0]
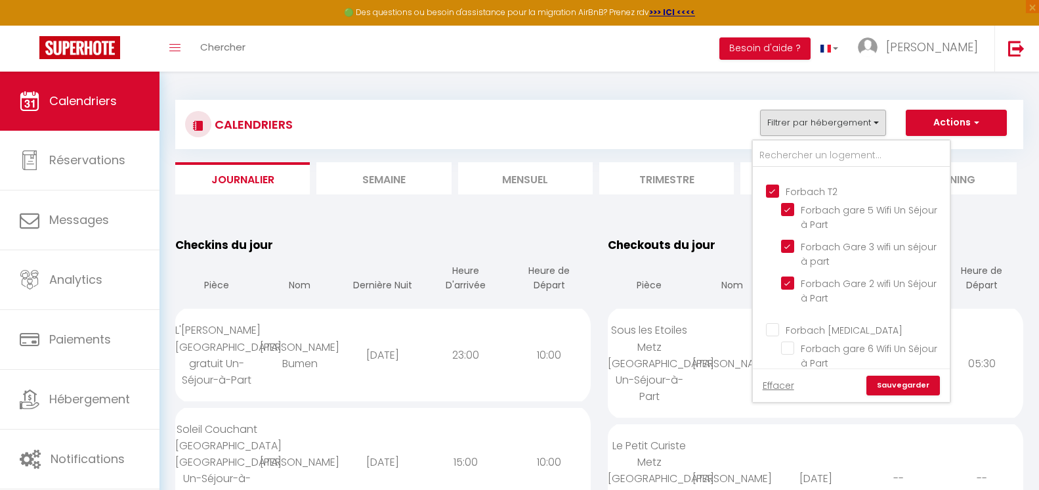
click at [772, 322] on input "Forbach [MEDICAL_DATA]" at bounding box center [864, 328] width 197 height 13
click at [774, 381] on ul "JAC-Longwy T2 Les 3 Frontières 3 Wifi Parking Les 3 Frontières 4 Wifi Parking" at bounding box center [851, 418] width 197 height 75
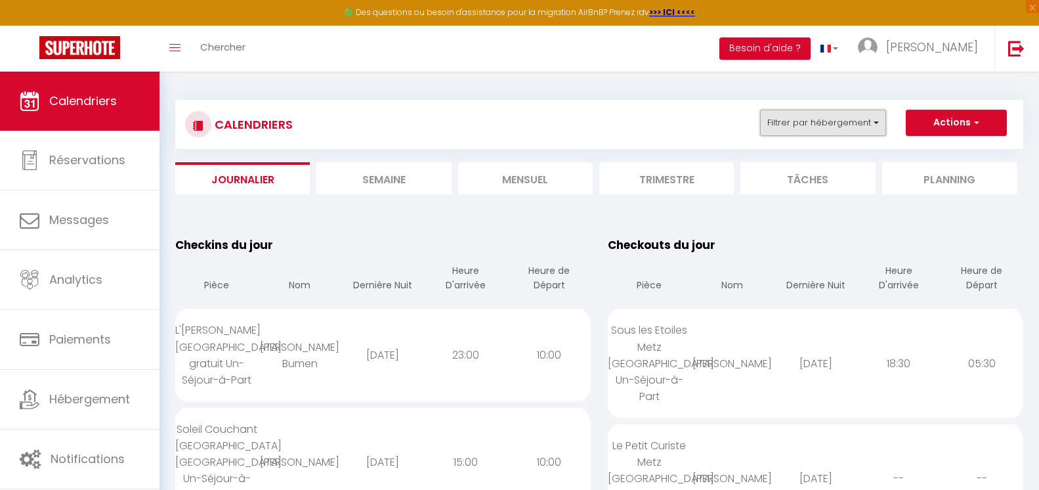
click at [796, 129] on button "Filtrer par hébergement" at bounding box center [823, 123] width 126 height 26
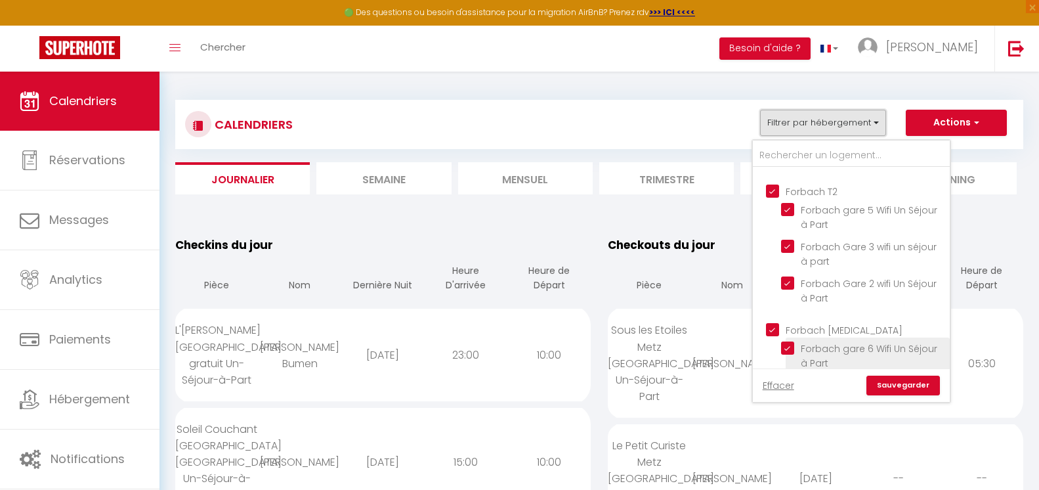
scroll to position [2375, 0]
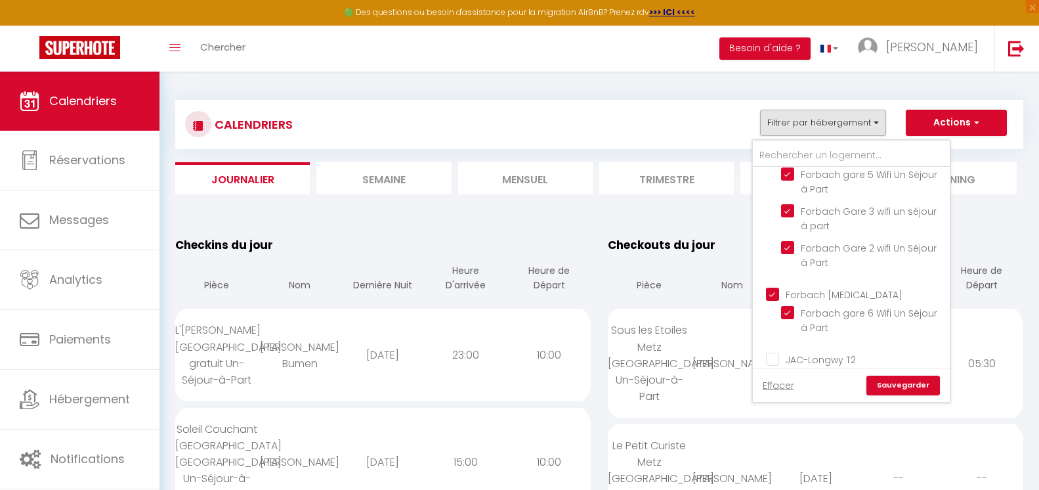
click at [772, 352] on input "JAC-Longwy T2" at bounding box center [864, 358] width 197 height 13
click at [775, 426] on input "JAC-Longwy T4" at bounding box center [864, 432] width 197 height 13
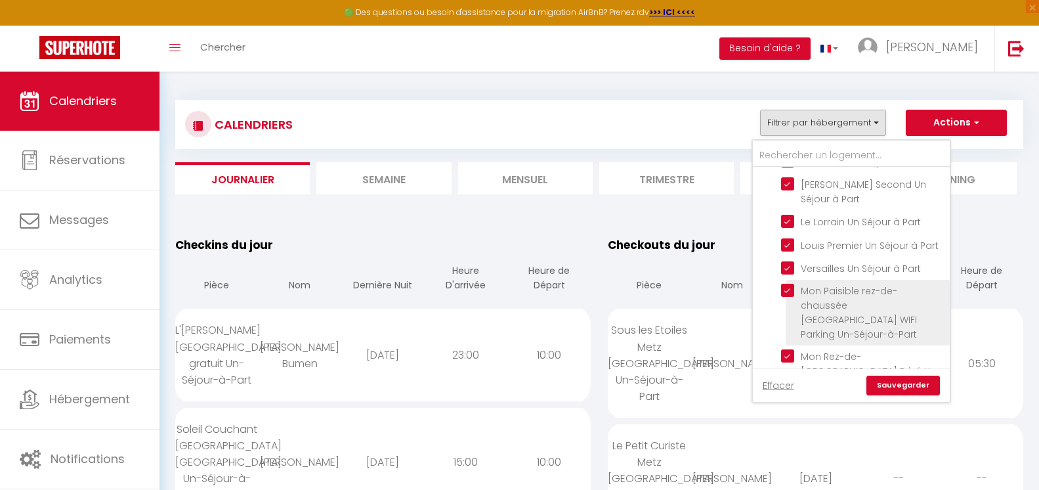
scroll to position [0, 0]
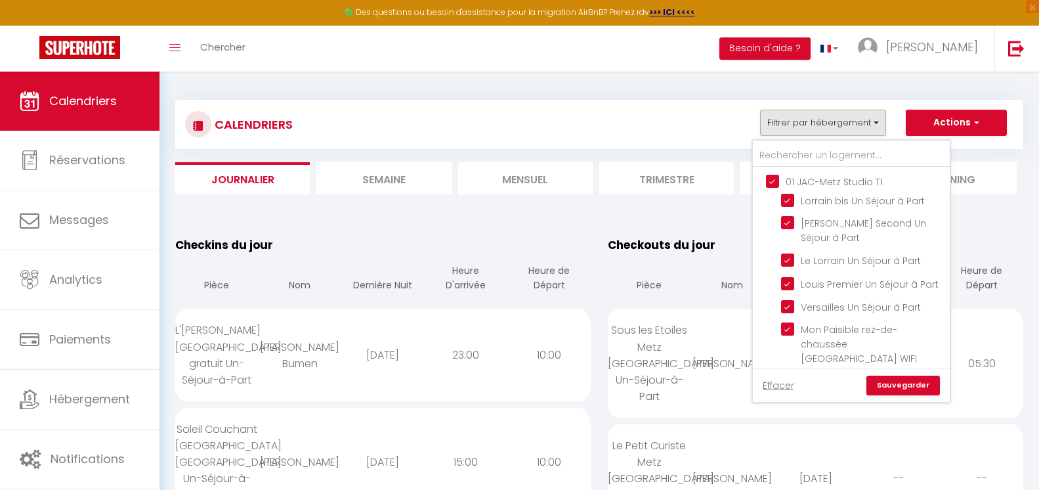
click at [928, 389] on link "Sauvegarder" at bounding box center [904, 386] width 74 height 20
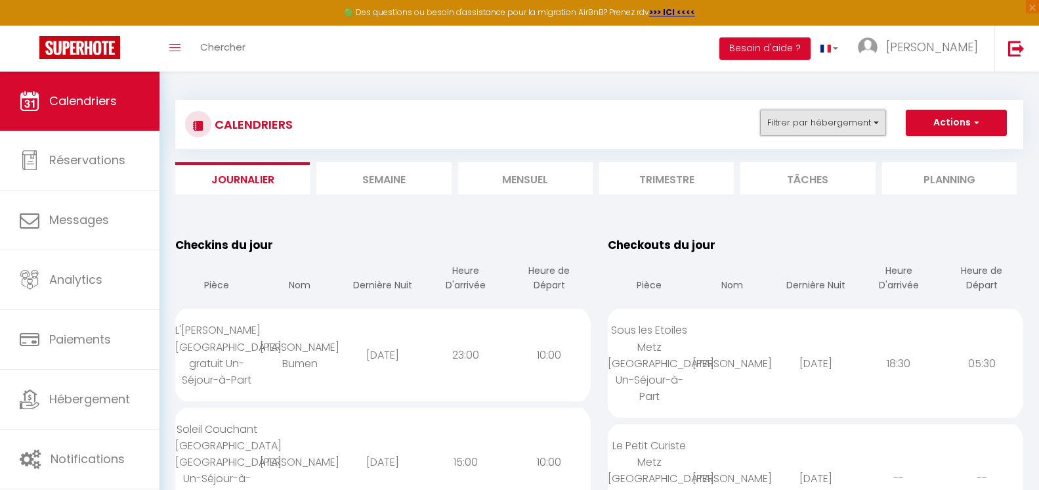
click at [857, 133] on button "Filtrer par hébergement" at bounding box center [823, 123] width 126 height 26
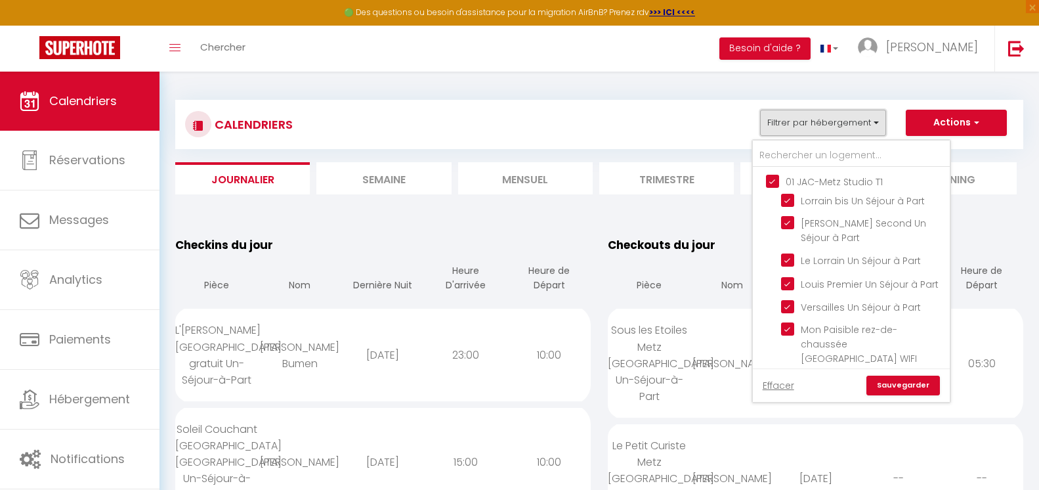
click at [857, 129] on button "Filtrer par hébergement" at bounding box center [823, 123] width 126 height 26
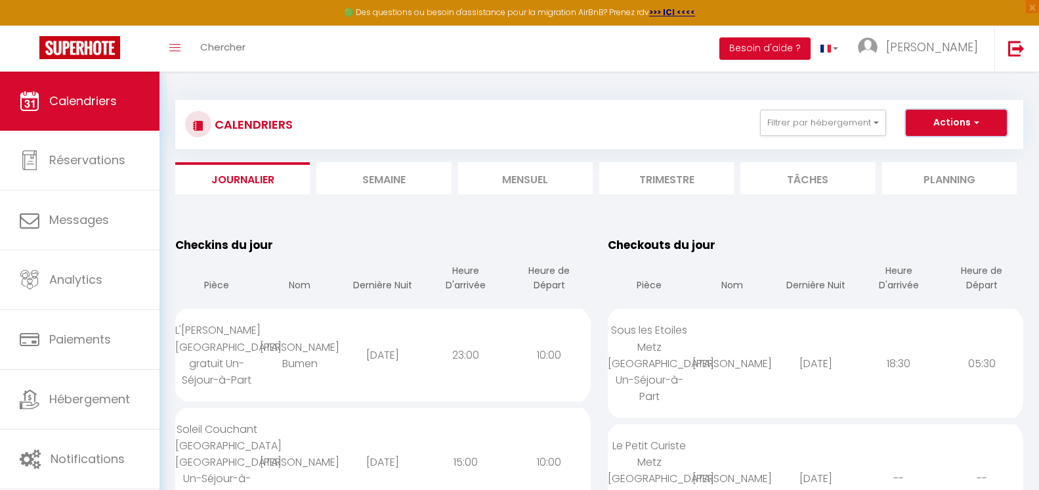
click at [981, 126] on button "Actions" at bounding box center [956, 123] width 101 height 26
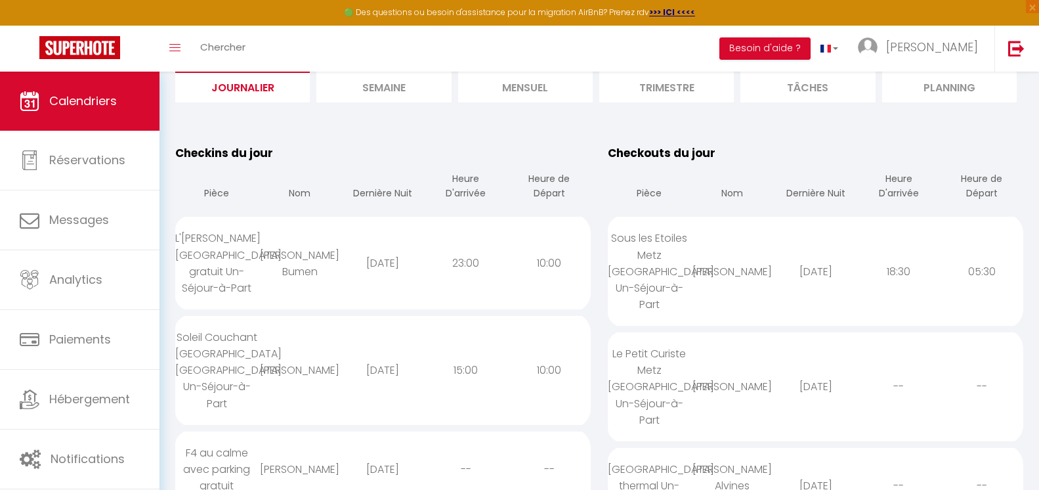
scroll to position [131, 0]
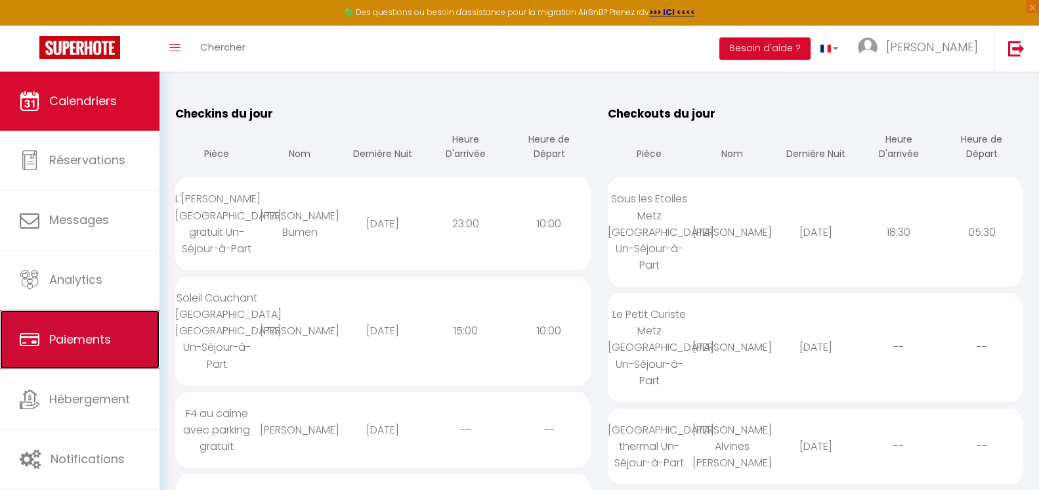
click at [82, 350] on link "Paiements" at bounding box center [80, 339] width 160 height 59
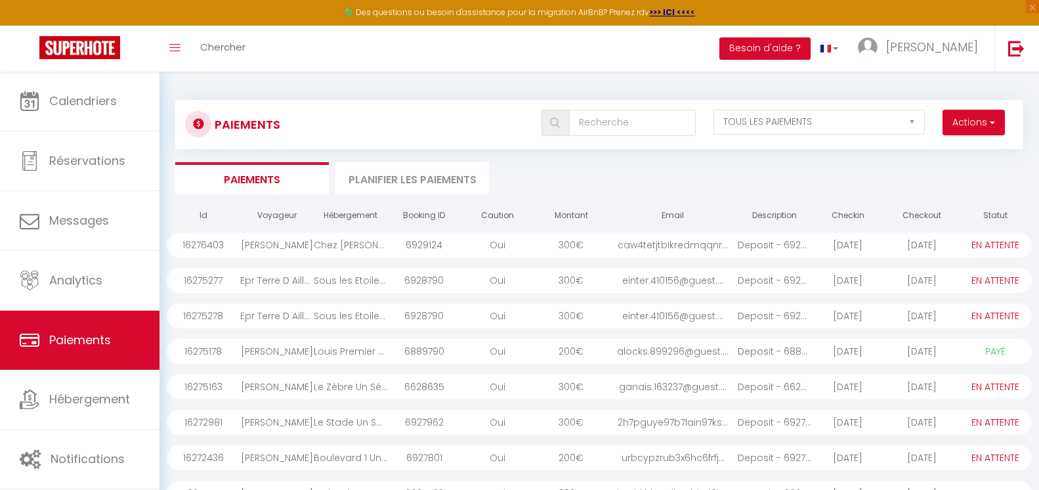
click at [329, 242] on div "Chez [PERSON_NAME] Parking Un Séjour à Part" at bounding box center [351, 244] width 74 height 25
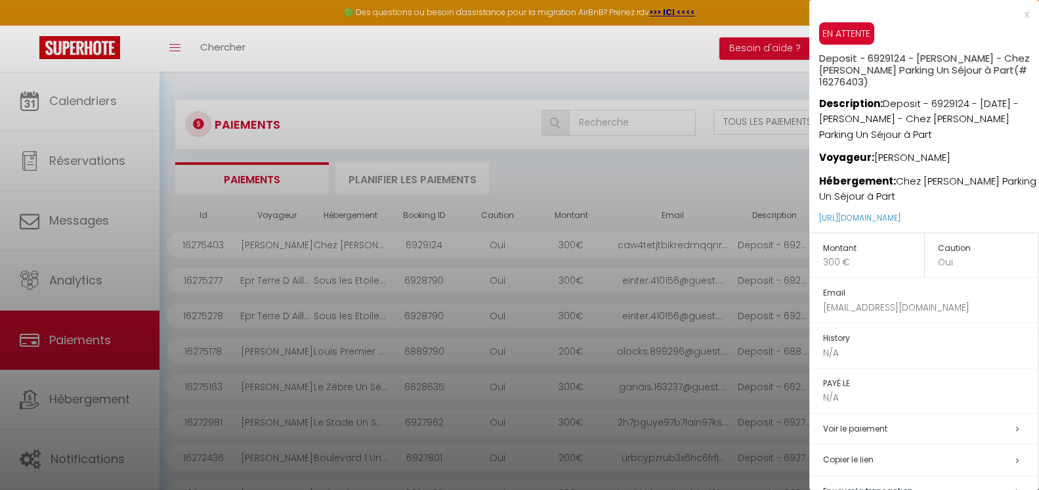
click at [455, 74] on div at bounding box center [519, 245] width 1039 height 490
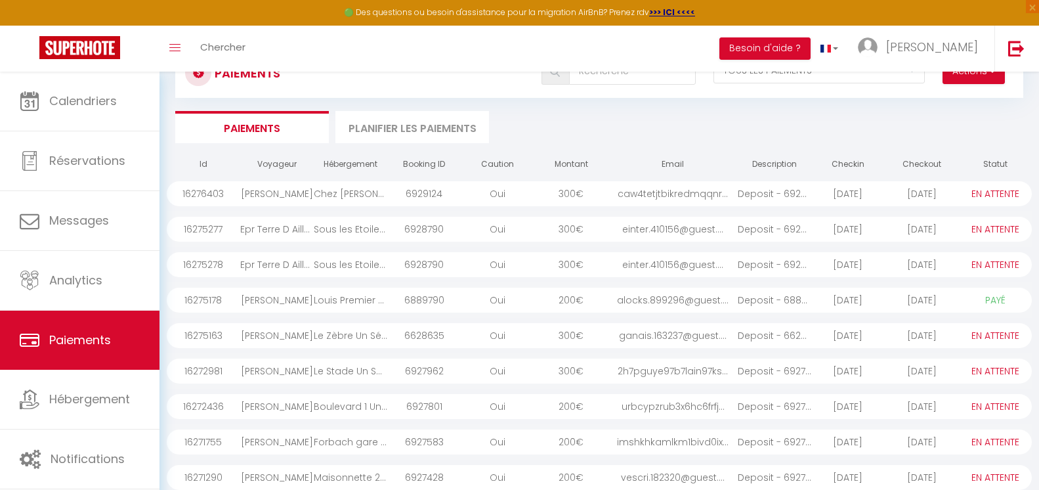
scroll to position [66, 0]
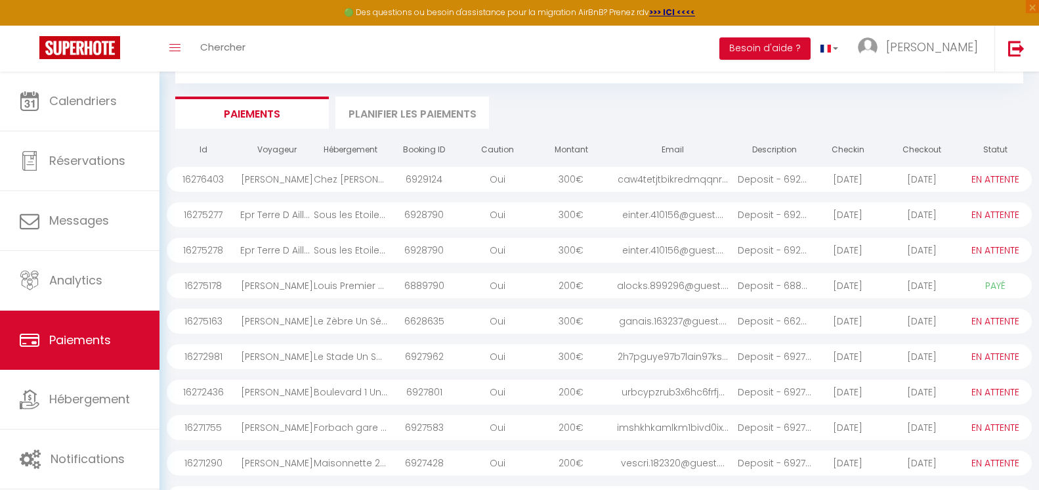
click at [307, 318] on div "[PERSON_NAME]" at bounding box center [277, 321] width 74 height 25
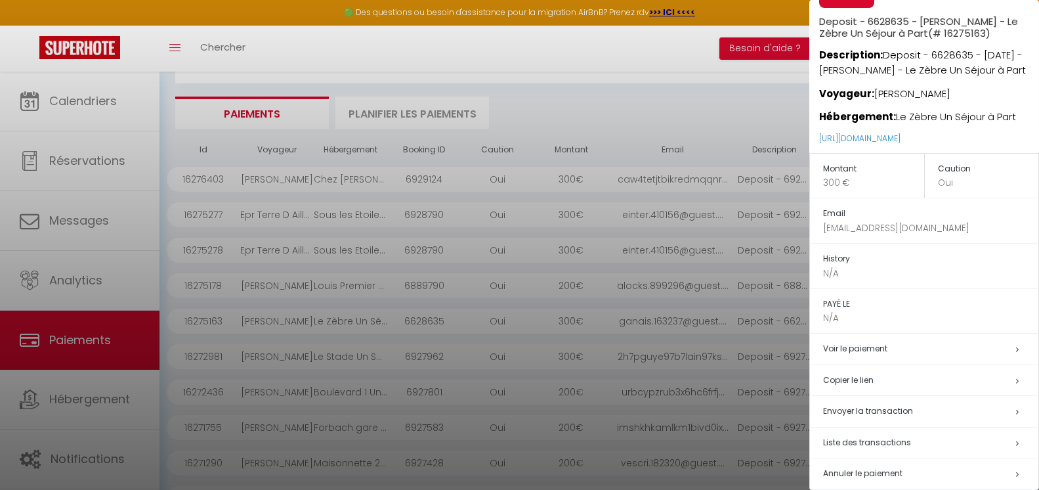
scroll to position [68, 0]
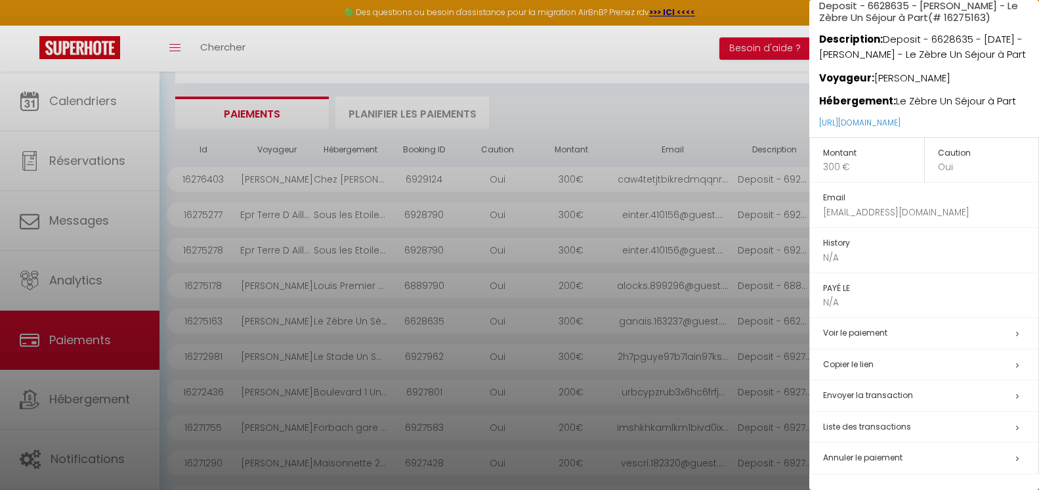
click at [909, 327] on h5 "Voir le paiement" at bounding box center [930, 333] width 215 height 15
click at [874, 326] on h5 "Voir le paiement" at bounding box center [930, 333] width 215 height 15
click at [864, 334] on link "Voir le paiement" at bounding box center [855, 332] width 64 height 11
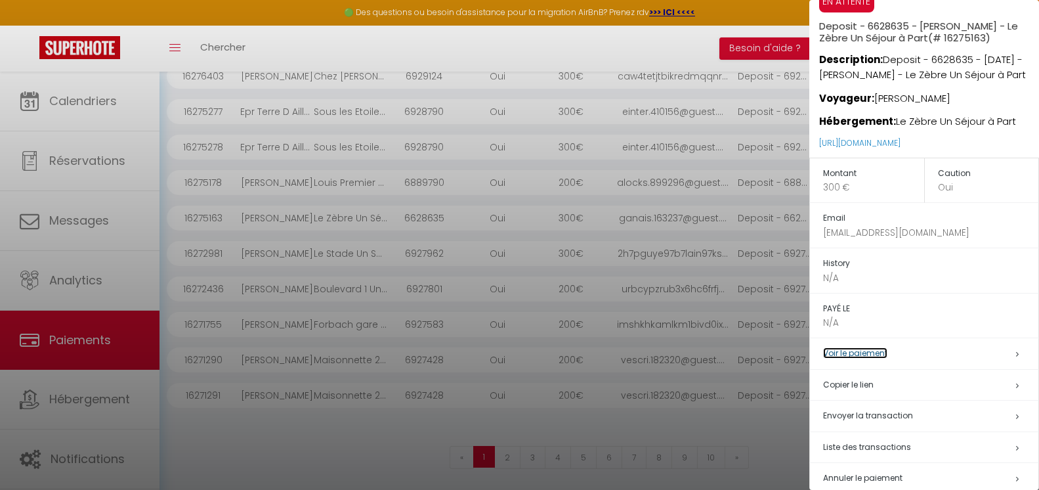
scroll to position [0, 0]
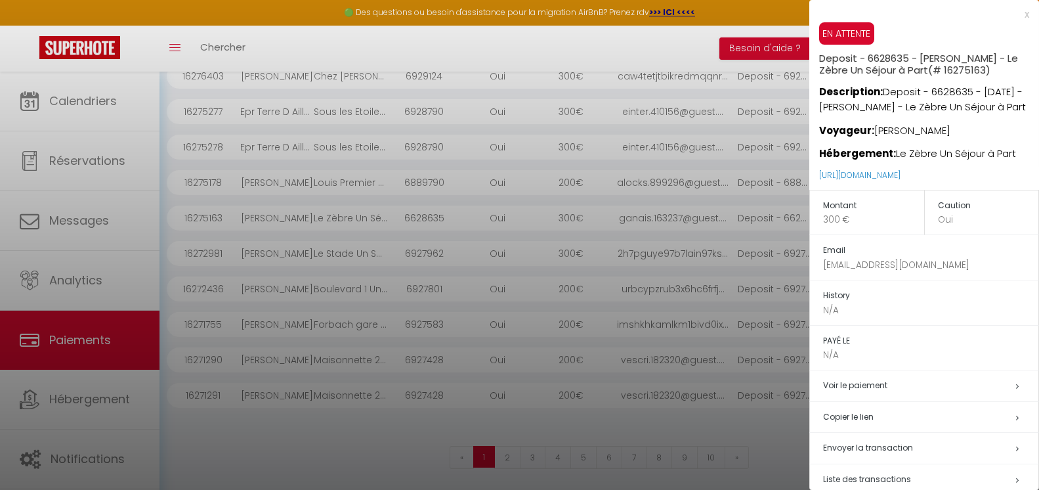
click at [1012, 15] on div "x" at bounding box center [920, 15] width 220 height 16
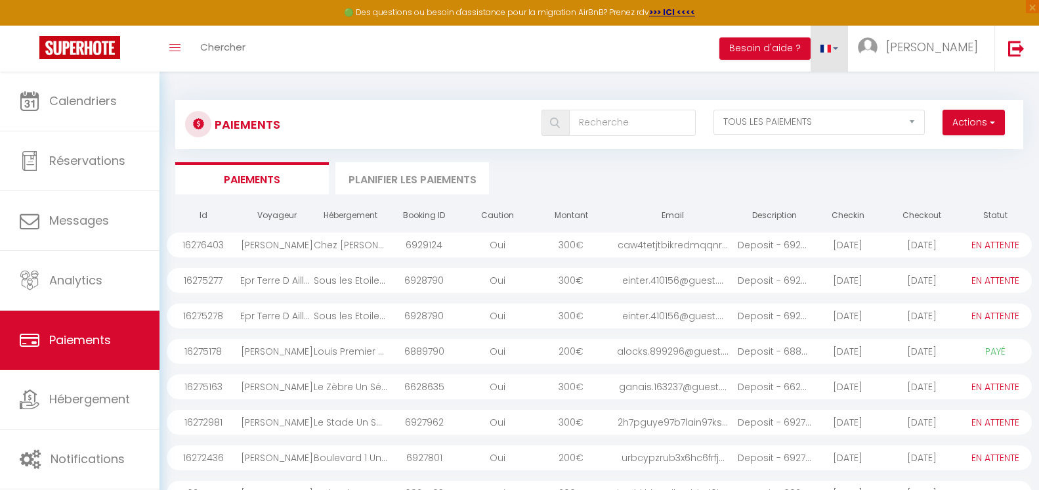
click at [849, 44] on link at bounding box center [830, 49] width 38 height 46
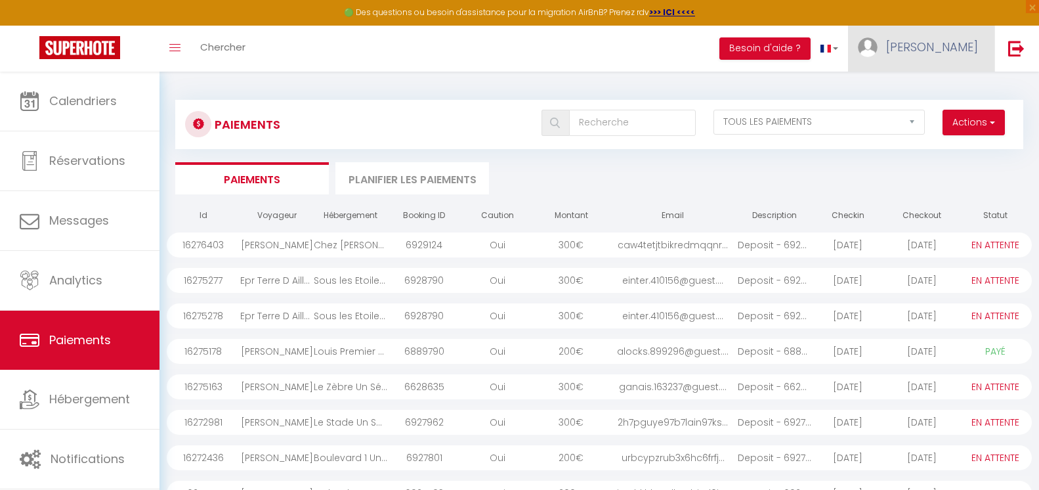
click at [944, 43] on span "[PERSON_NAME]" at bounding box center [932, 47] width 92 height 16
click at [953, 90] on link "Paramètres" at bounding box center [942, 91] width 97 height 22
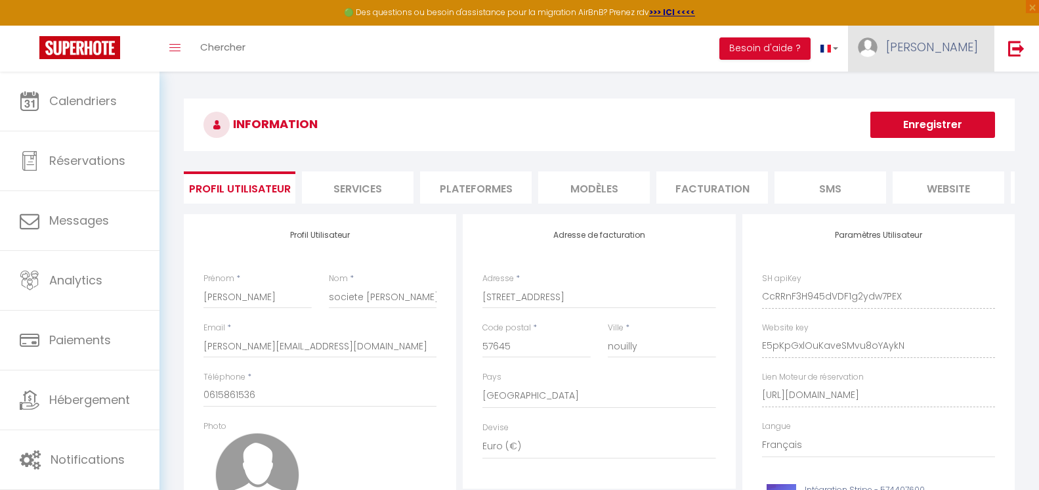
click at [991, 41] on link "[PERSON_NAME]" at bounding box center [921, 49] width 146 height 46
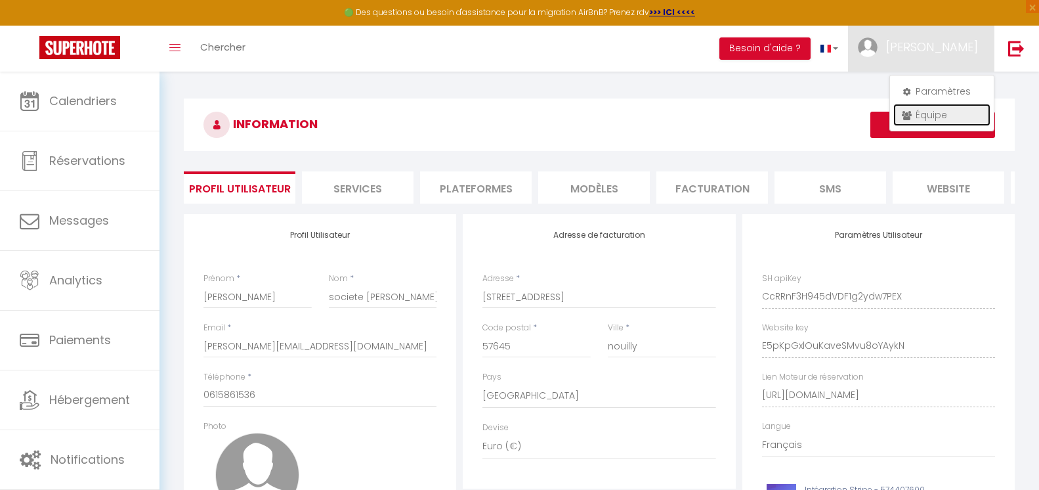
click at [922, 118] on link "Équipe" at bounding box center [942, 115] width 97 height 22
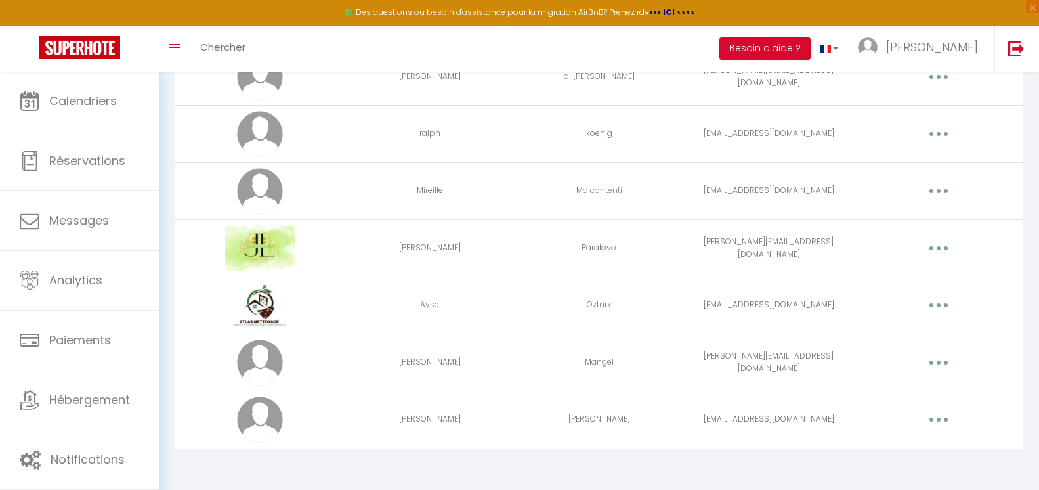
scroll to position [991, 0]
click at [940, 359] on button "button" at bounding box center [939, 361] width 37 height 21
click at [885, 396] on link "Editer" at bounding box center [904, 392] width 97 height 22
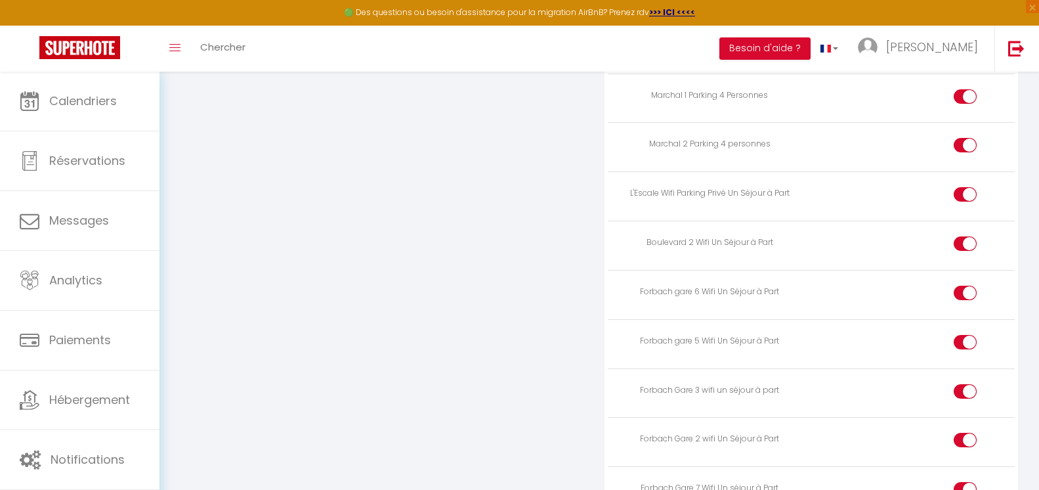
scroll to position [3558, 0]
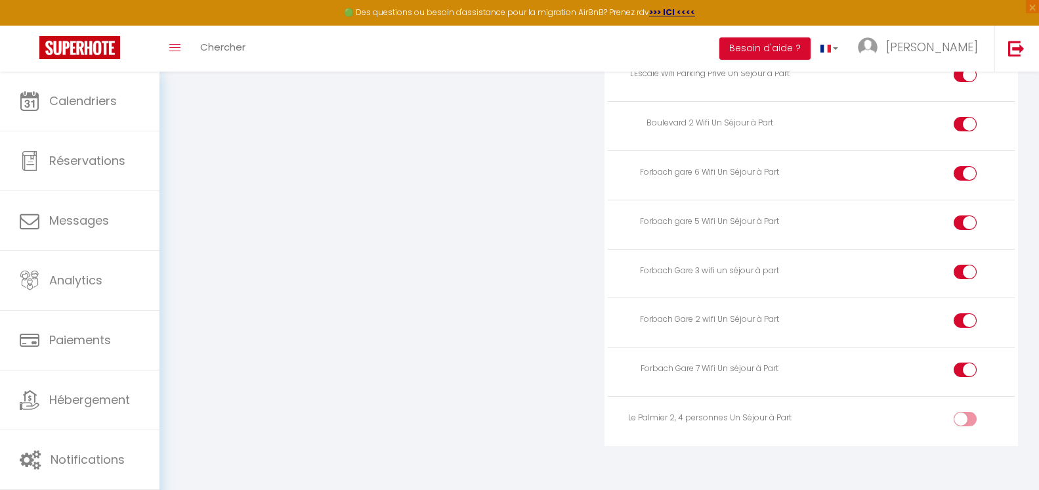
click at [964, 412] on label at bounding box center [965, 422] width 23 height 20
click at [965, 412] on input "checkbox" at bounding box center [976, 422] width 23 height 20
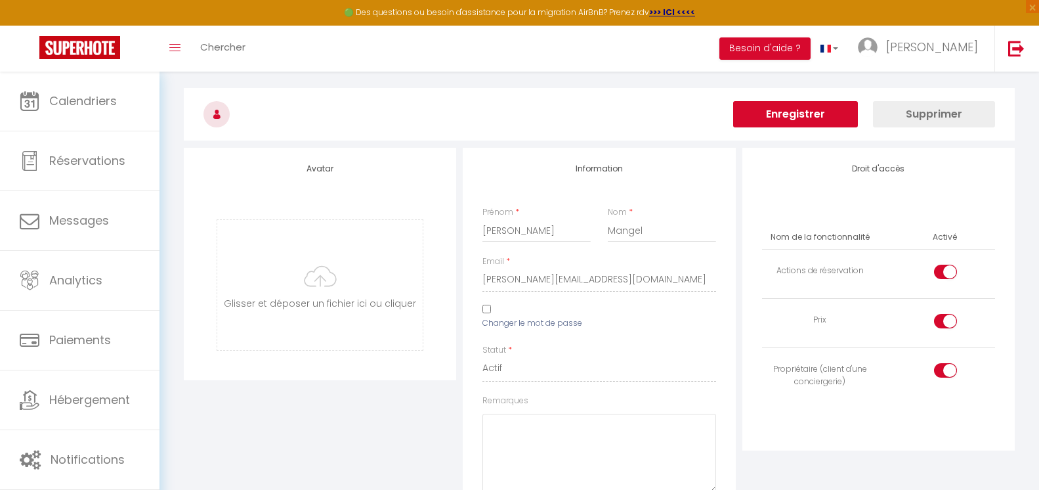
scroll to position [0, 0]
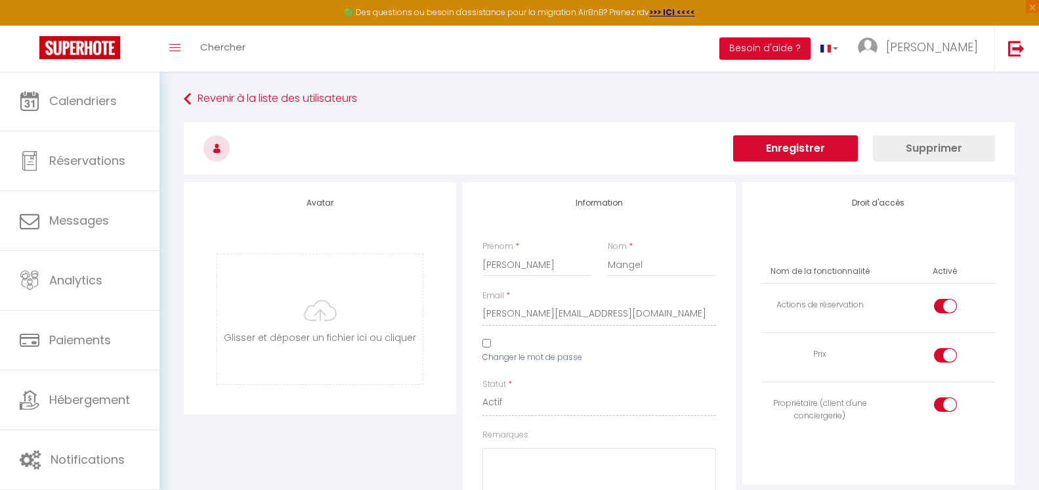
click at [804, 148] on button "Enregistrer" at bounding box center [795, 148] width 125 height 26
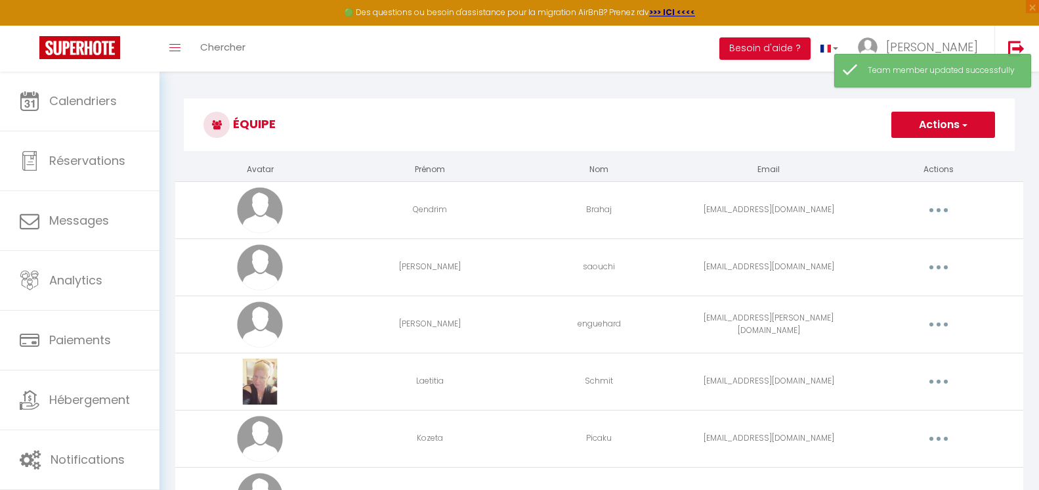
click at [830, 121] on h3 "Équipe" at bounding box center [599, 124] width 831 height 53
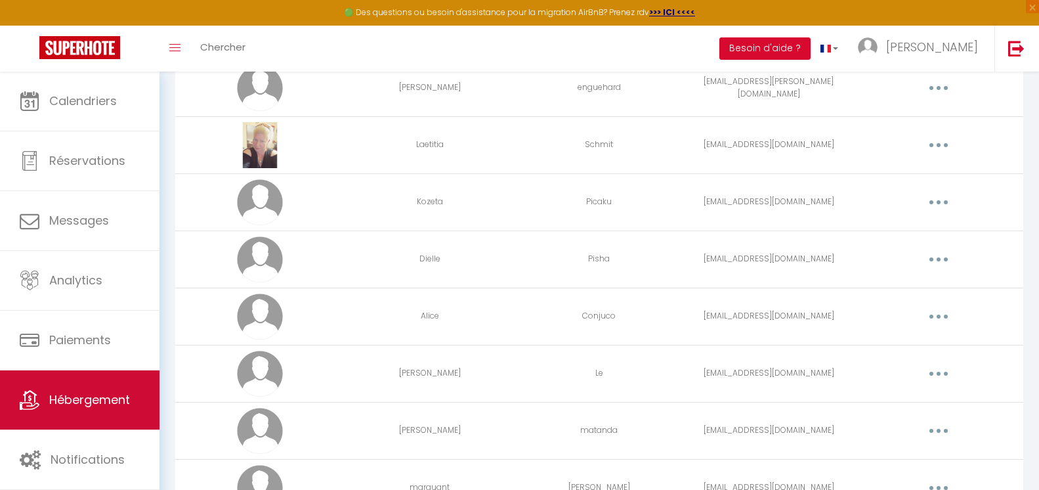
scroll to position [263, 0]
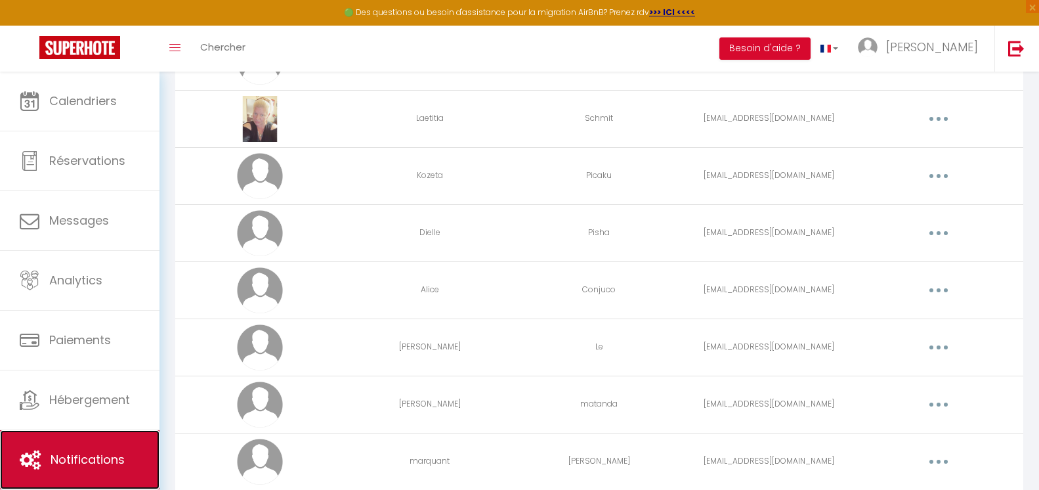
click at [84, 457] on span "Notifications" at bounding box center [88, 459] width 74 height 16
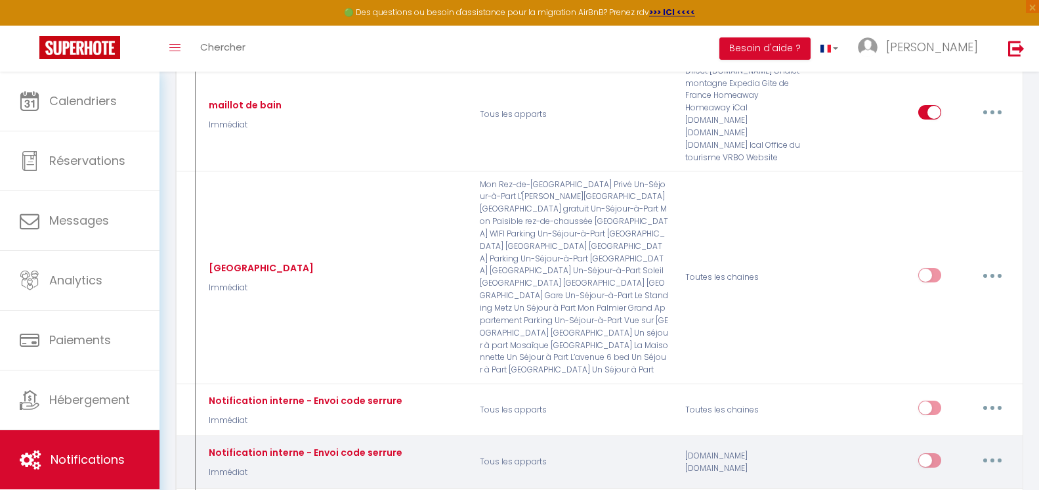
scroll to position [5318, 0]
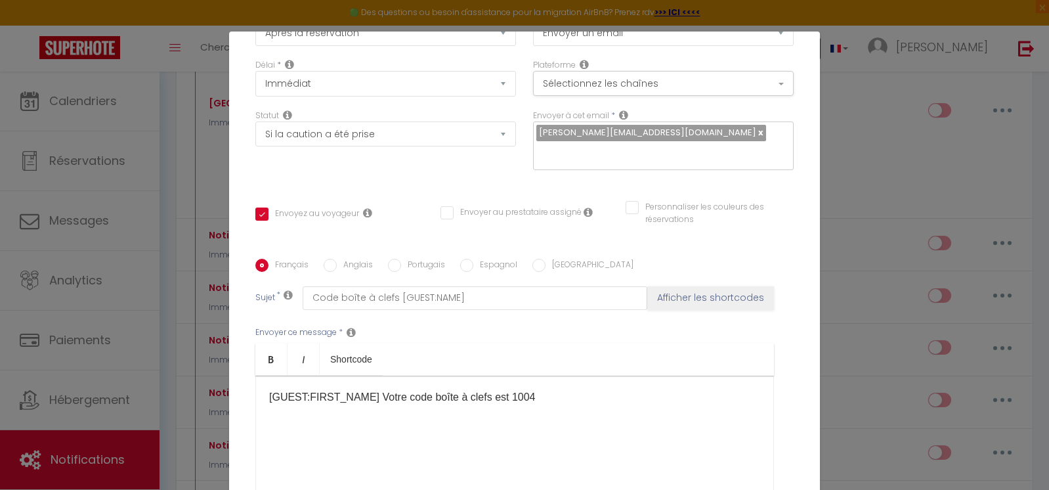
scroll to position [0, 0]
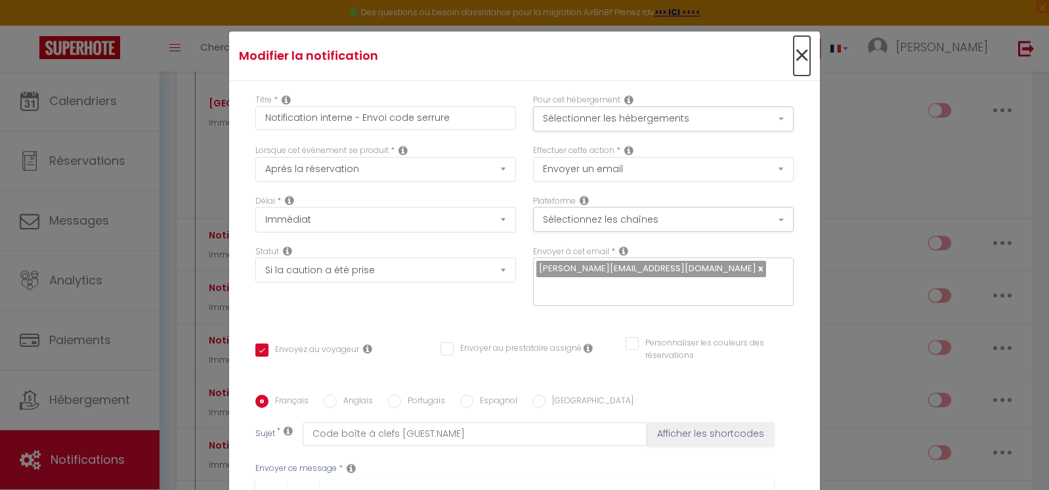
click at [794, 55] on span "×" at bounding box center [802, 55] width 16 height 39
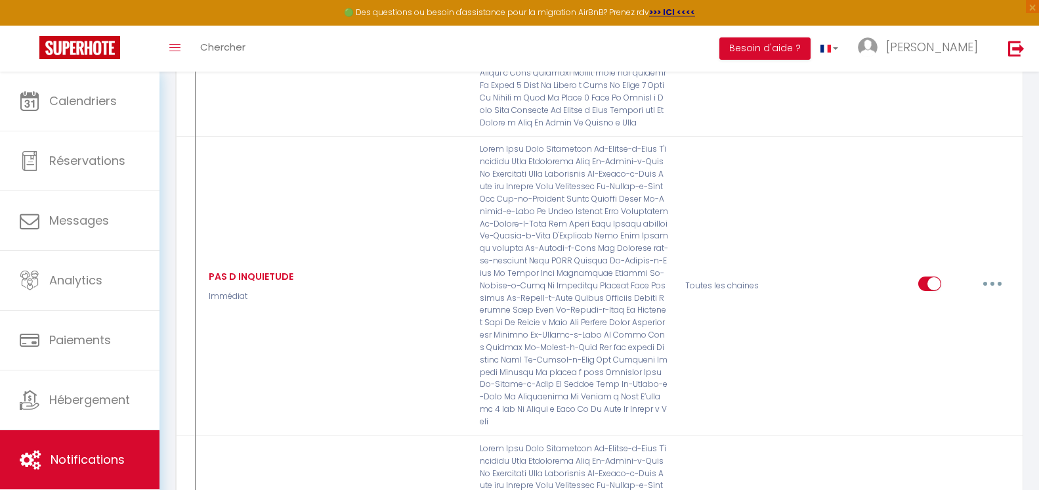
scroll to position [7485, 0]
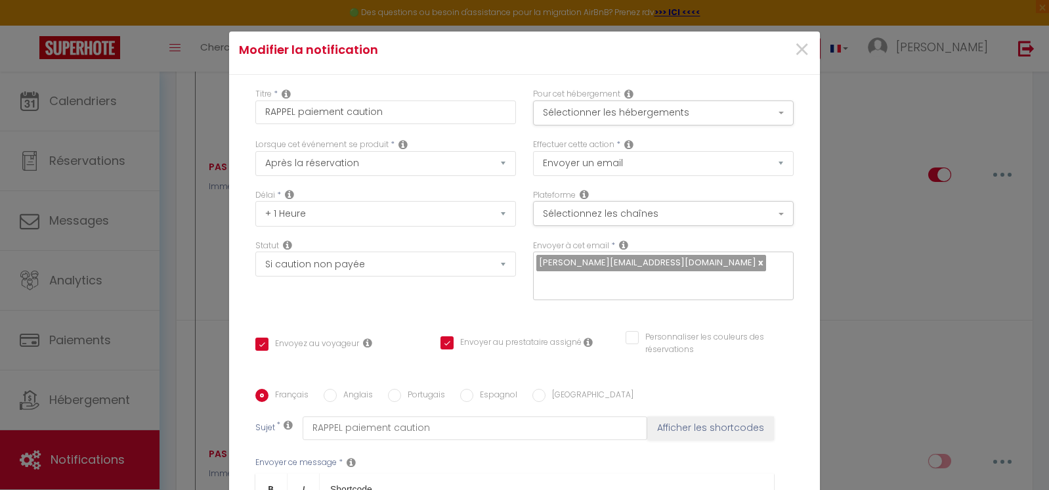
scroll to position [0, 0]
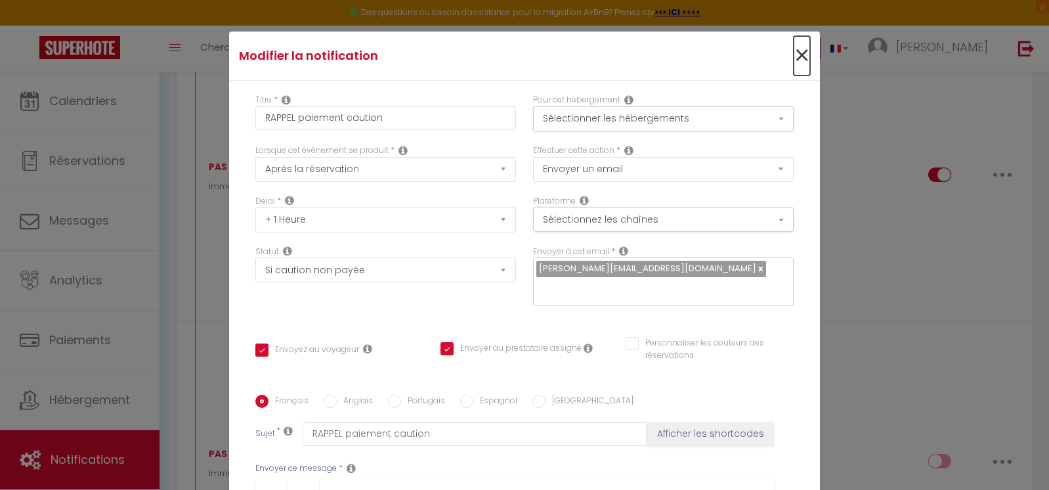
click at [794, 55] on span "×" at bounding box center [802, 55] width 16 height 39
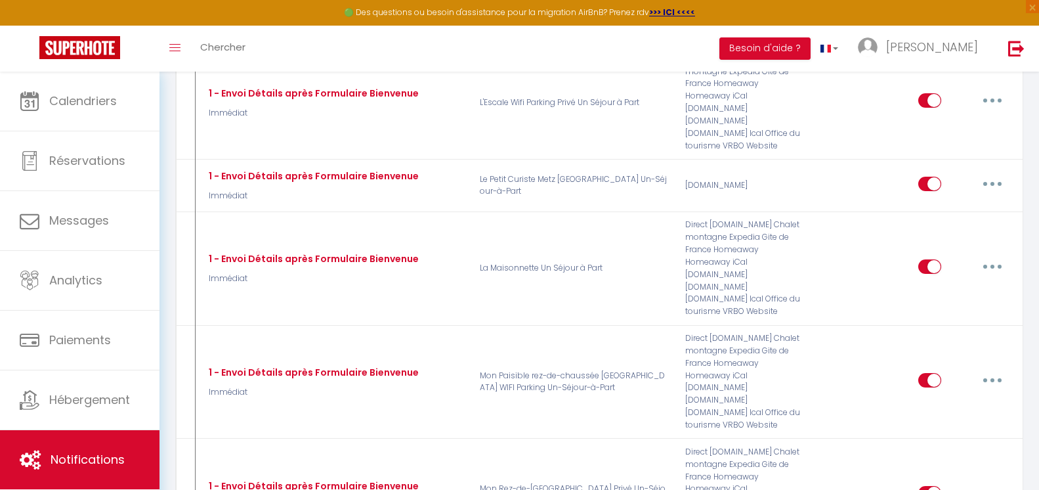
scroll to position [11950, 0]
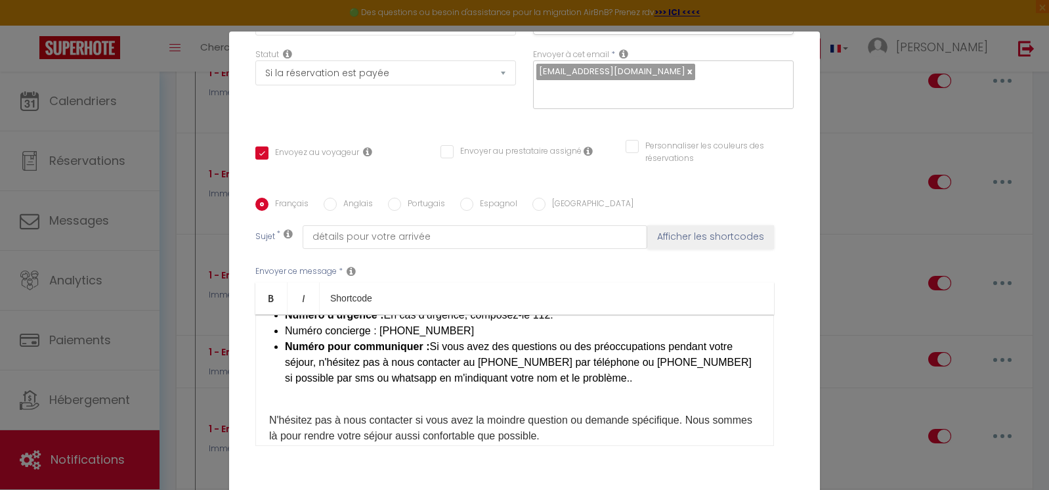
scroll to position [722, 0]
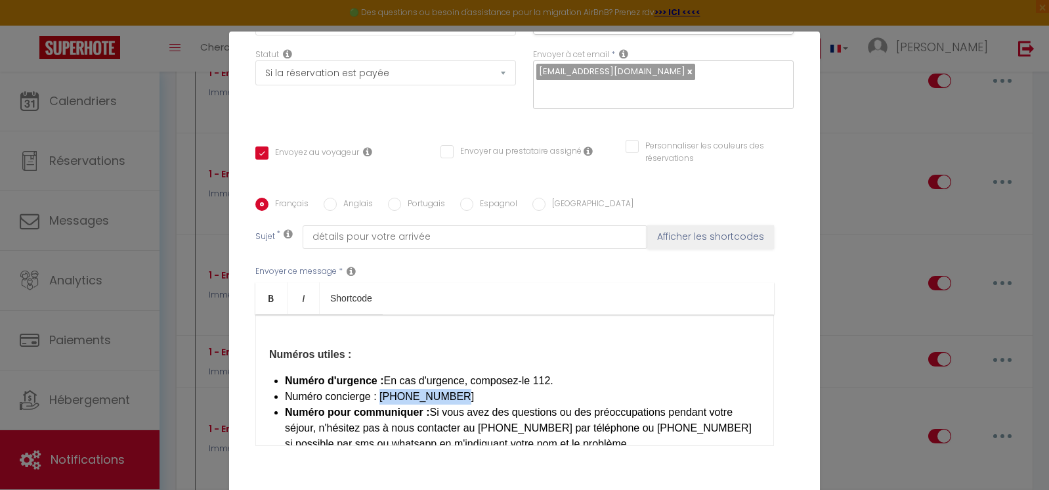
drag, startPoint x: 444, startPoint y: 395, endPoint x: 376, endPoint y: 392, distance: 68.4
click at [376, 392] on li "Numéro concierge : [PHONE_NUMBER]​" at bounding box center [522, 397] width 475 height 16
copy li "[PHONE_NUMBER]​"
drag, startPoint x: 540, startPoint y: 428, endPoint x: 475, endPoint y: 425, distance: 64.4
click at [475, 425] on li "Numéro pour communiquer : Si vous avez des questions ou des préoccupations pend…" at bounding box center [522, 427] width 475 height 47
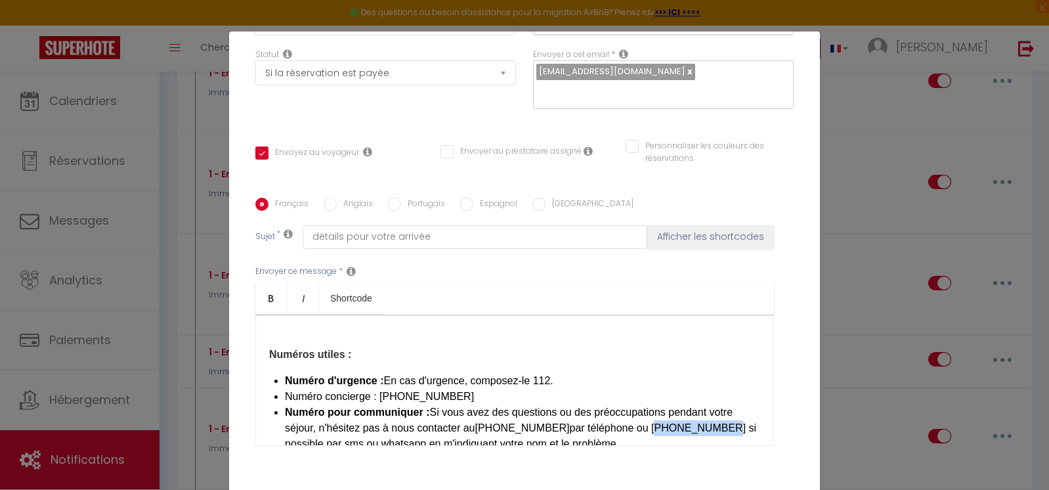
drag, startPoint x: 694, startPoint y: 431, endPoint x: 628, endPoint y: 429, distance: 66.3
click at [628, 429] on li "Numéro pour communiquer : Si vous avez des questions ou des préoccupations pend…" at bounding box center [522, 427] width 475 height 47
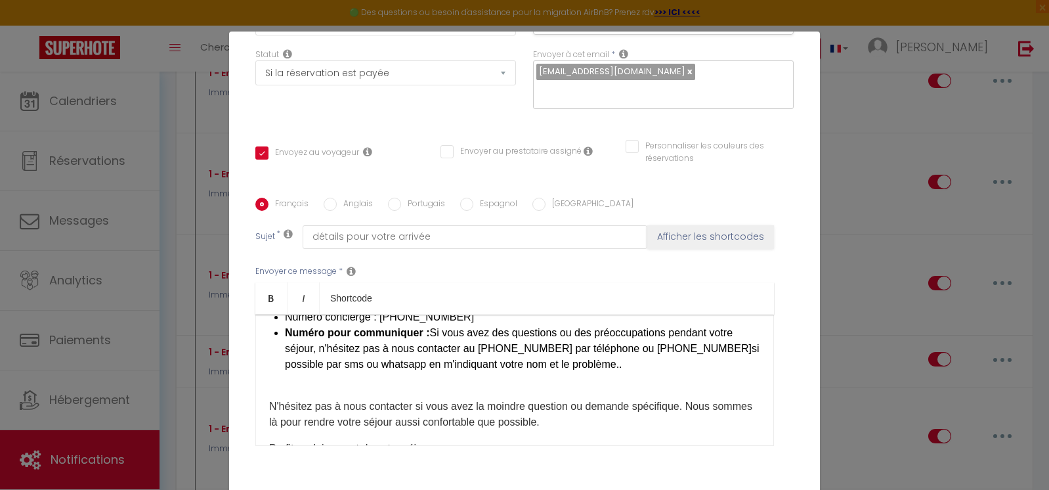
scroll to position [788, 0]
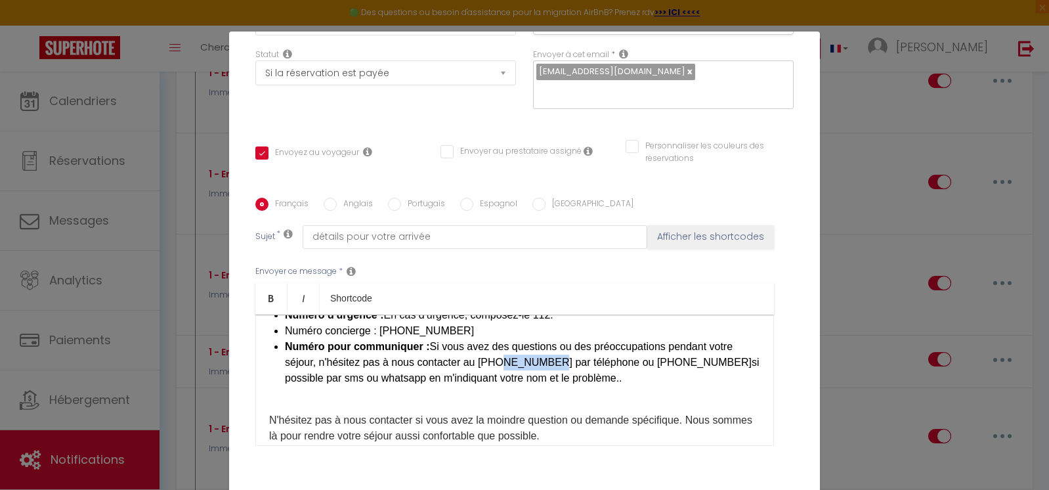
drag, startPoint x: 538, startPoint y: 361, endPoint x: 492, endPoint y: 360, distance: 46.0
click at [492, 360] on li "Numéro pour communiquer : Si vous avez des questions ou des préoccupations pend…" at bounding box center [522, 362] width 475 height 47
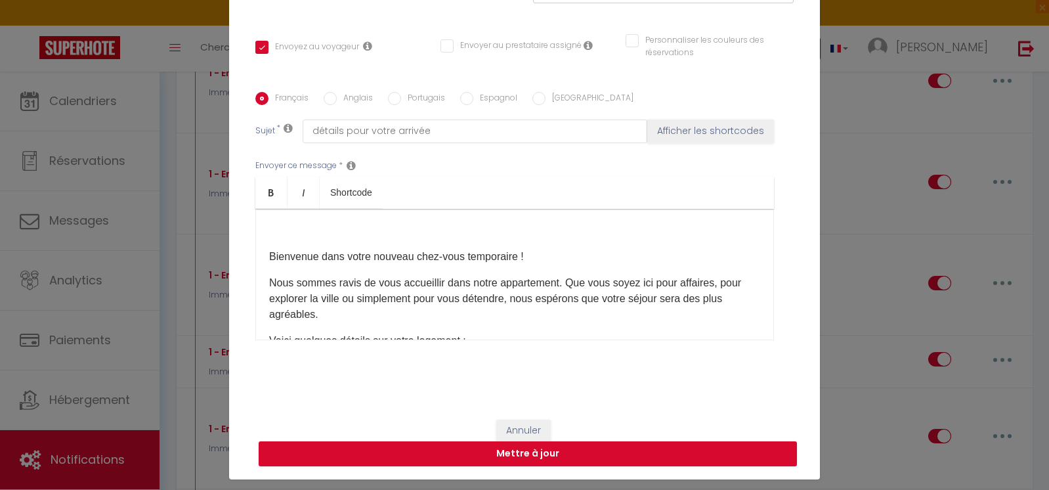
scroll to position [62, 0]
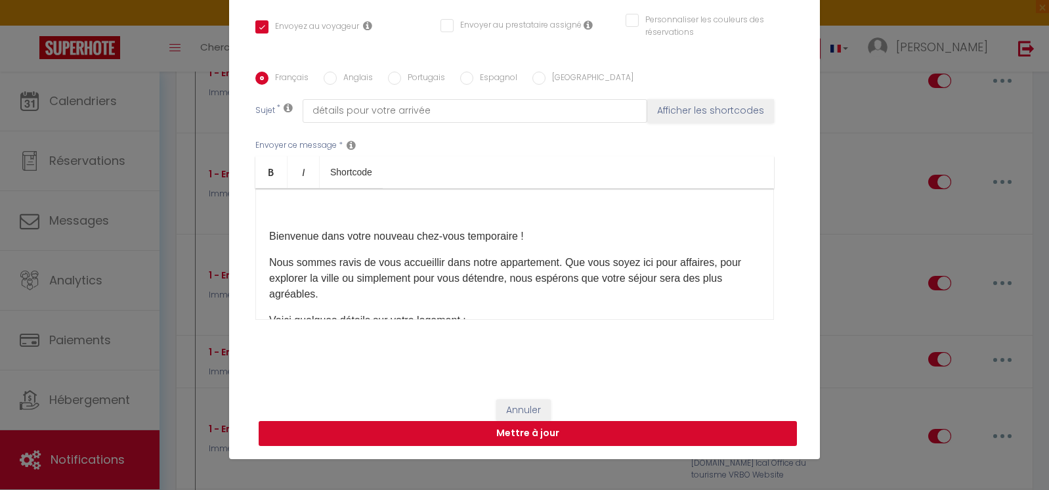
click at [629, 421] on button "Mettre à jour" at bounding box center [528, 433] width 538 height 25
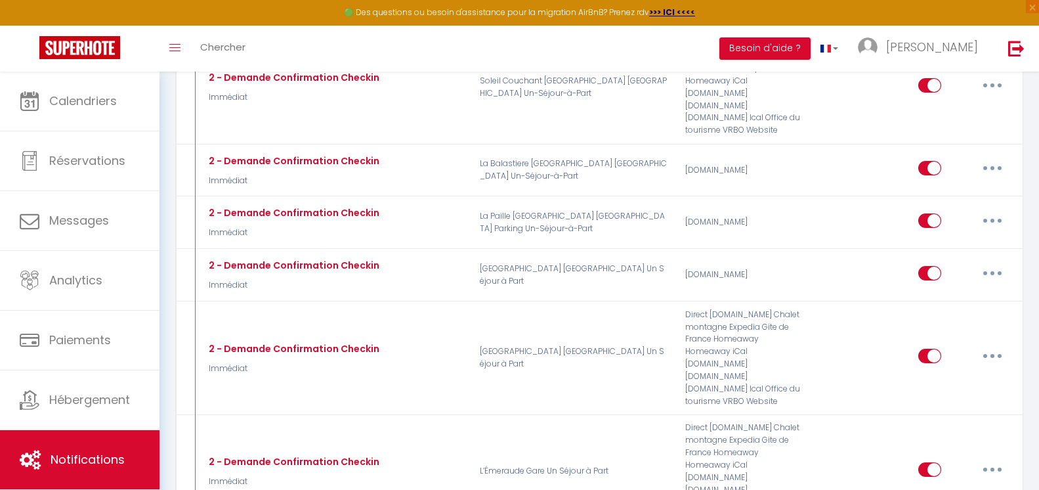
scroll to position [14051, 0]
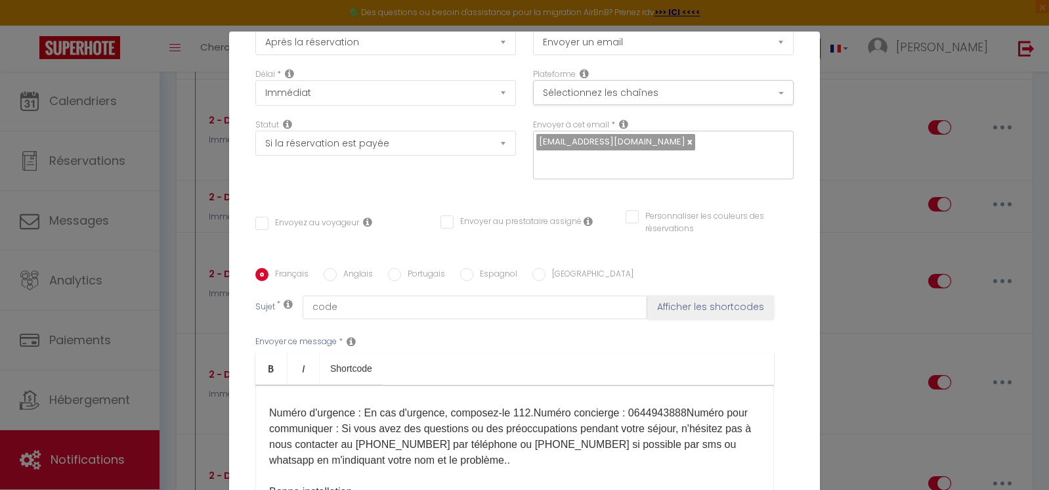
scroll to position [0, 0]
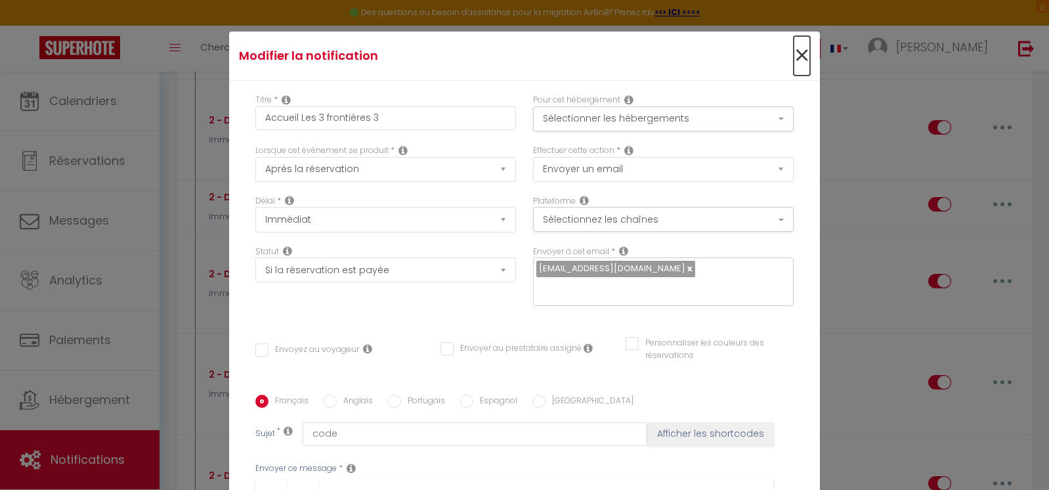
click at [794, 61] on span "×" at bounding box center [802, 55] width 16 height 39
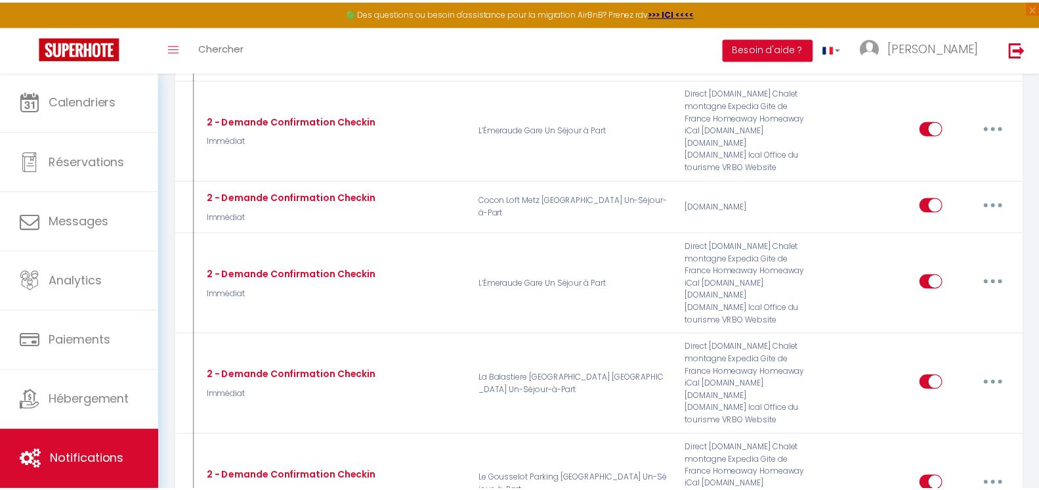
scroll to position [14051, 0]
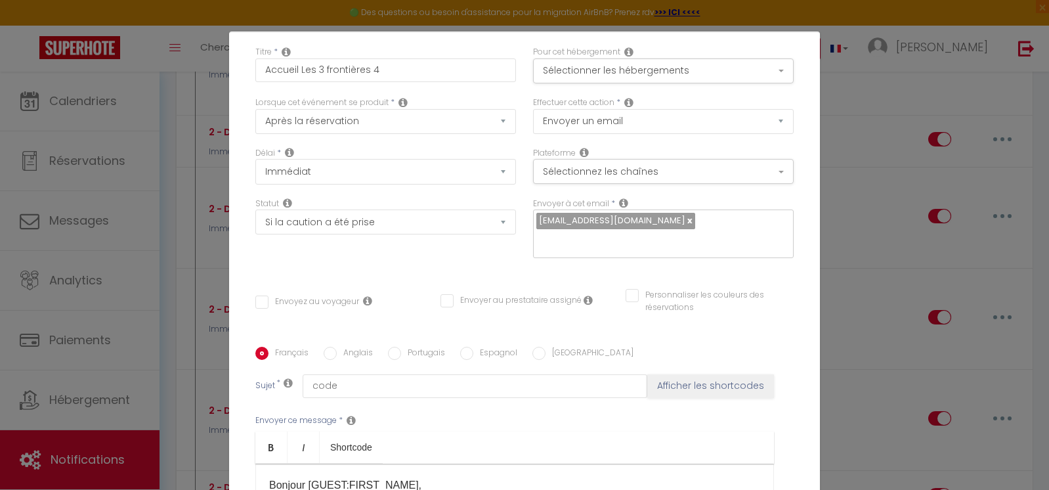
scroll to position [0, 0]
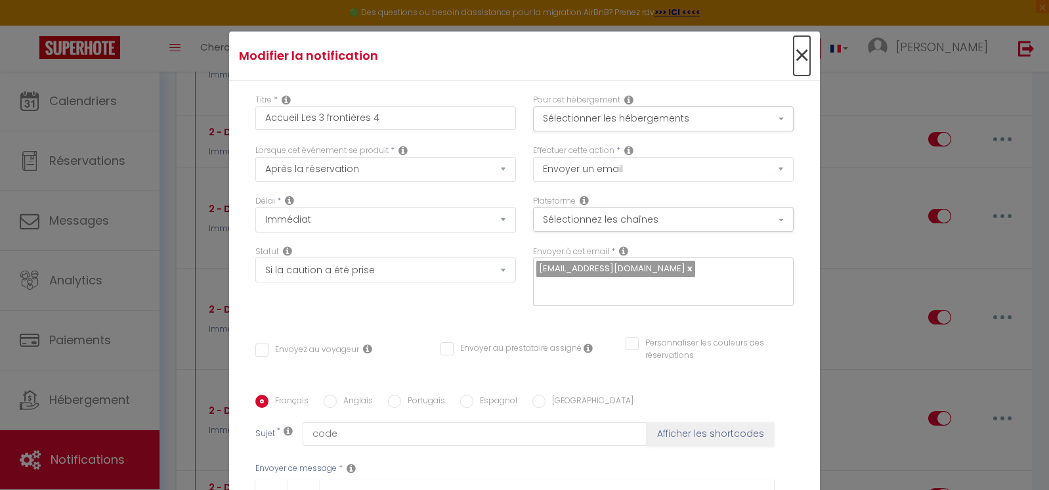
click at [794, 47] on span "×" at bounding box center [802, 55] width 16 height 39
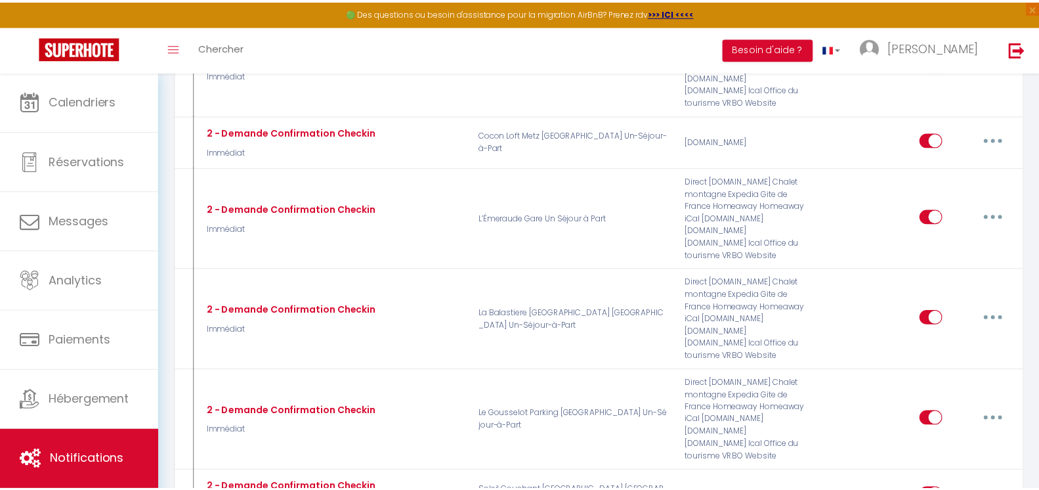
scroll to position [14116, 0]
